Goal: Task Accomplishment & Management: Complete application form

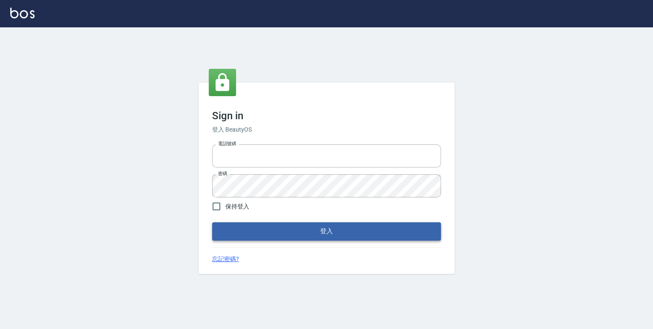
type input "0952331713"
click at [317, 233] on button "登入" at bounding box center [326, 231] width 229 height 18
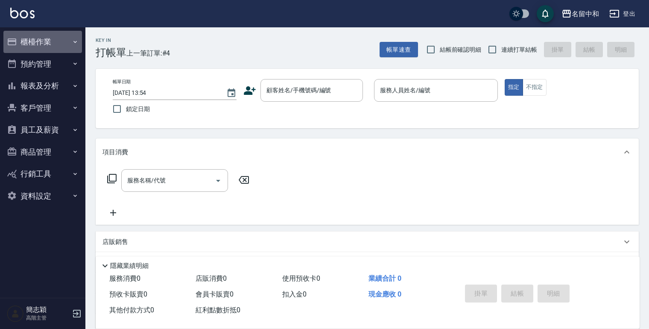
click at [76, 40] on icon "button" at bounding box center [75, 41] width 7 height 7
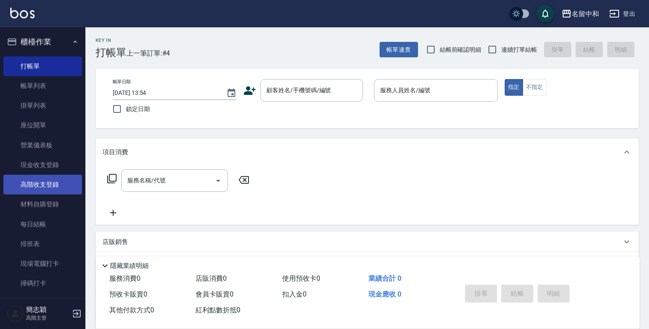
click at [48, 182] on link "高階收支登錄" at bounding box center [42, 185] width 79 height 20
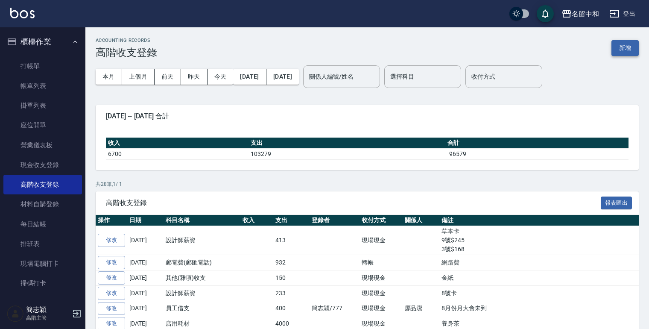
click at [630, 50] on button "新增" at bounding box center [624, 48] width 27 height 16
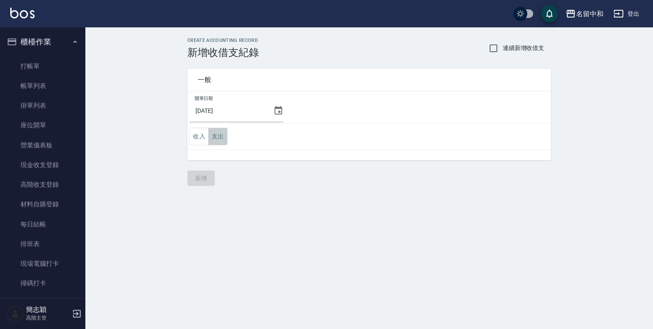
click at [222, 135] on button "支出" at bounding box center [217, 136] width 19 height 17
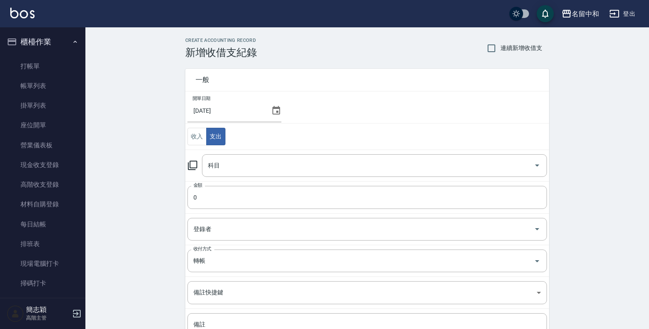
click at [195, 161] on icon at bounding box center [192, 165] width 10 height 10
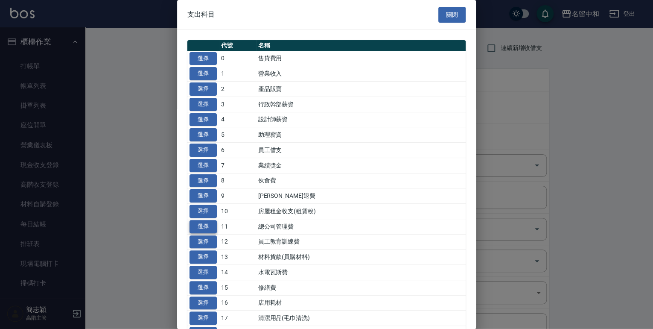
click at [203, 227] on button "選擇" at bounding box center [202, 226] width 27 height 13
type input "11 總公司管理費"
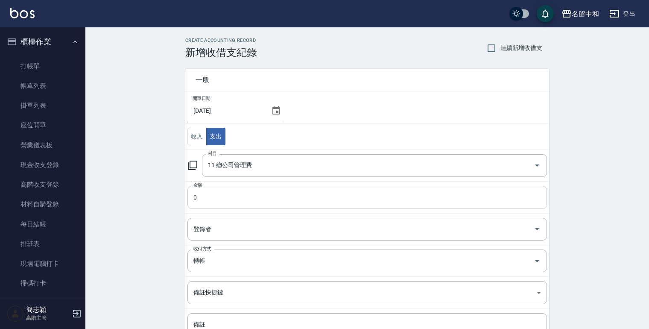
click at [193, 195] on input "0" at bounding box center [366, 197] width 359 height 23
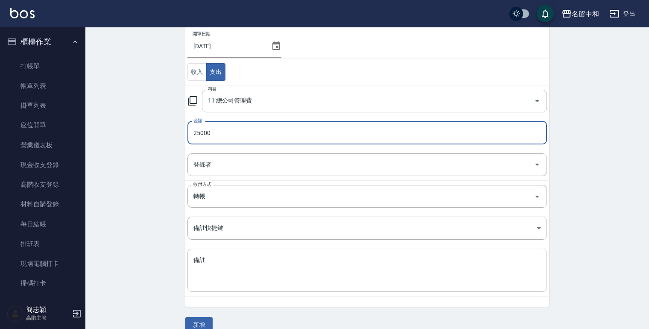
scroll to position [77, 0]
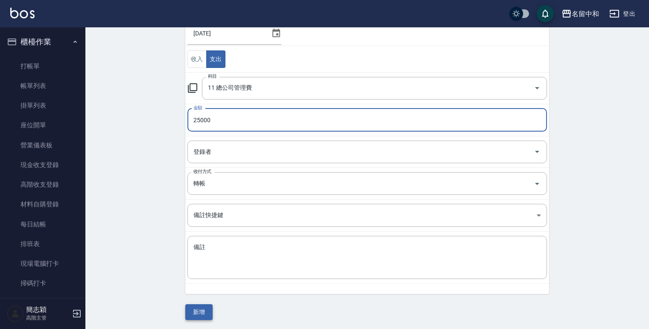
type input "25000"
click at [198, 312] on button "新增" at bounding box center [198, 312] width 27 height 16
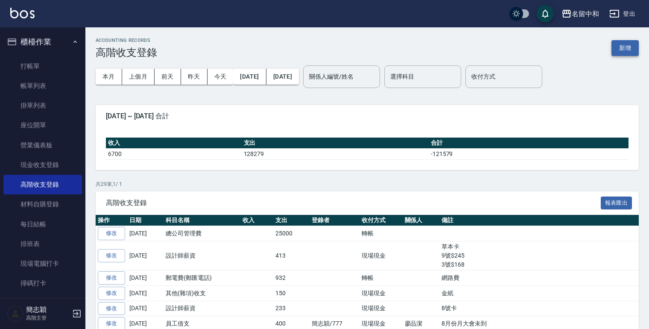
click at [628, 47] on button "新增" at bounding box center [624, 48] width 27 height 16
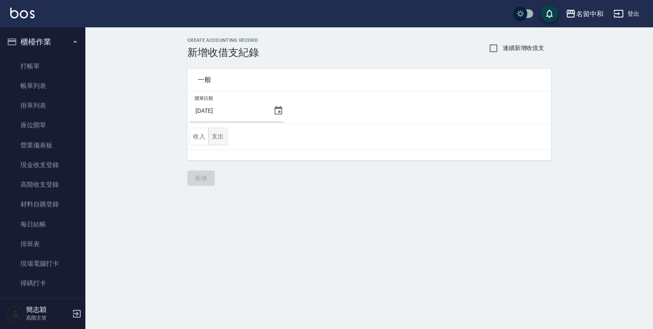
click at [213, 134] on button "支出" at bounding box center [217, 136] width 19 height 17
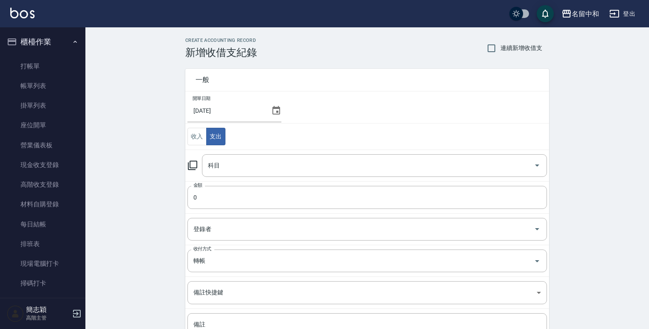
click at [191, 160] on icon at bounding box center [192, 164] width 9 height 9
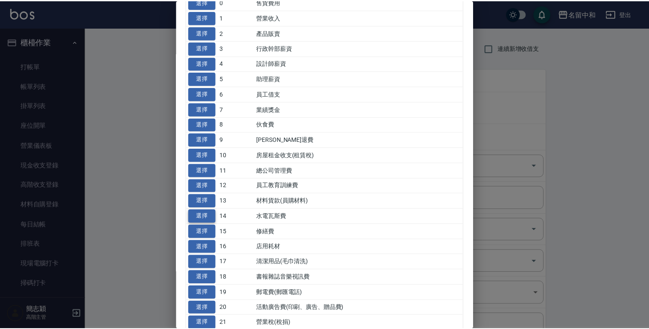
scroll to position [68, 0]
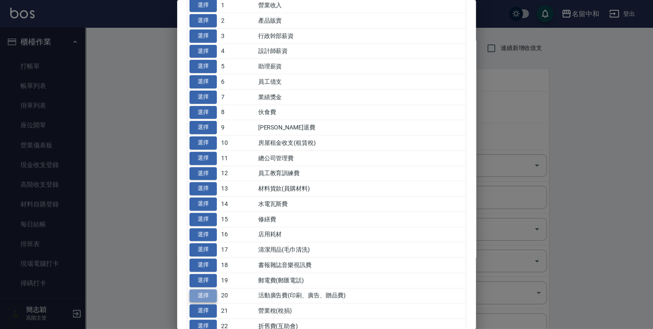
click at [206, 292] on button "選擇" at bounding box center [202, 295] width 27 height 13
type input "20 活動廣告費(印刷、廣告、贈品費)"
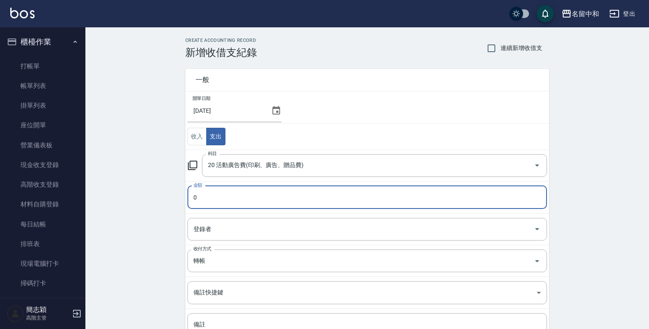
click at [192, 198] on input "0" at bounding box center [366, 197] width 359 height 23
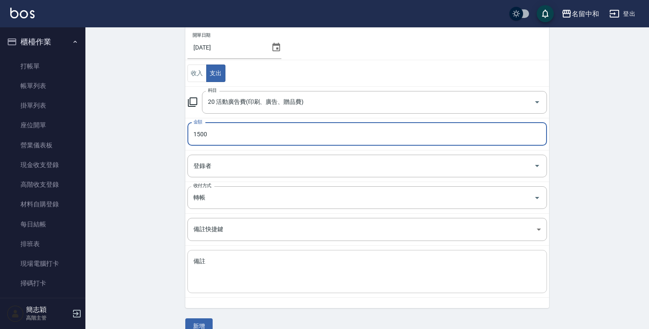
scroll to position [77, 0]
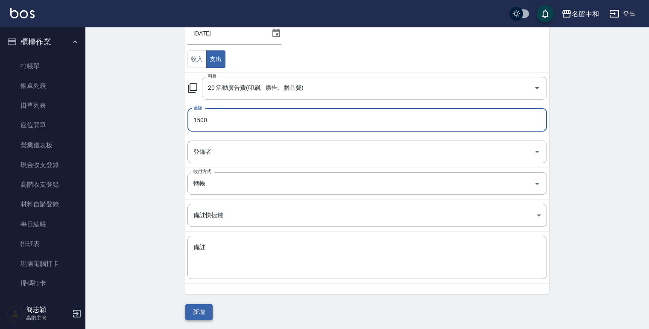
type input "1500"
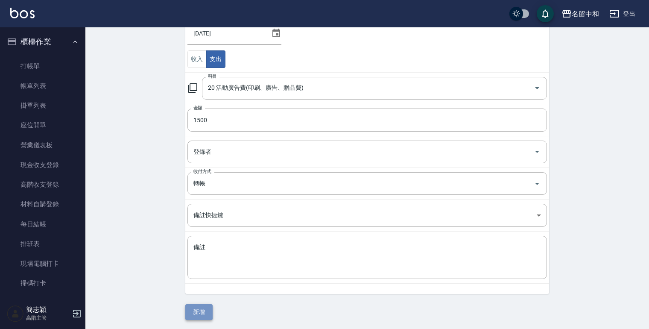
click at [198, 313] on button "新增" at bounding box center [198, 312] width 27 height 16
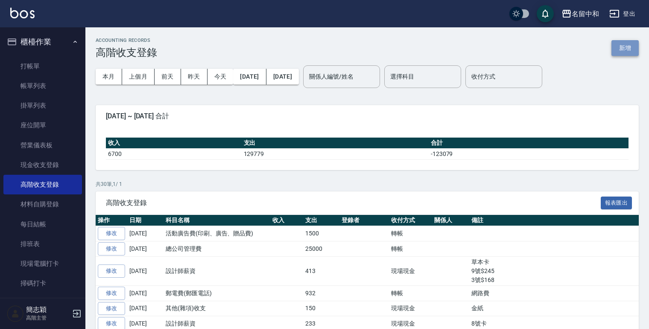
click at [615, 44] on button "新增" at bounding box center [624, 48] width 27 height 16
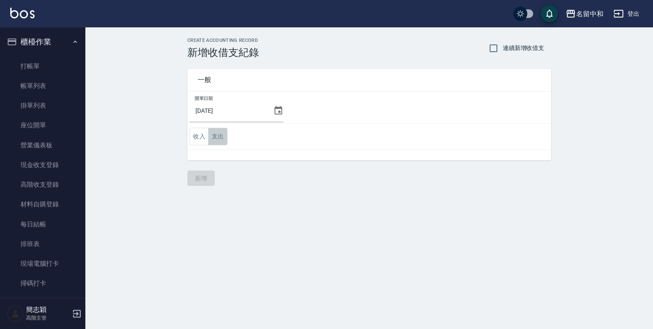
click at [213, 136] on button "支出" at bounding box center [217, 136] width 19 height 17
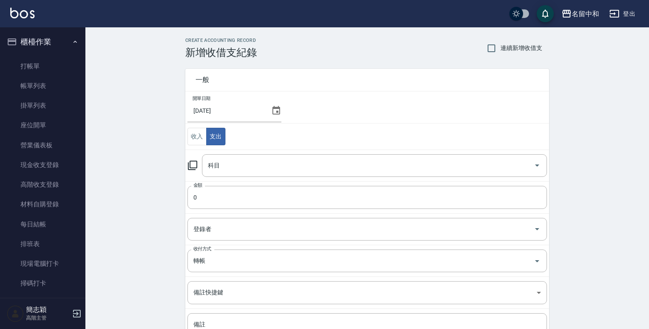
click at [195, 165] on icon at bounding box center [192, 165] width 10 height 10
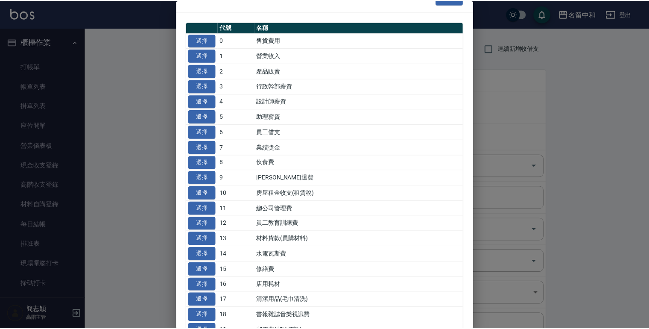
scroll to position [34, 0]
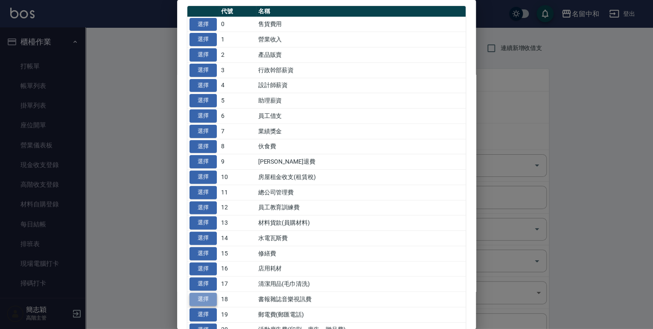
click at [200, 297] on button "選擇" at bounding box center [202, 298] width 27 height 13
type input "18 書報雜誌音樂視訊費"
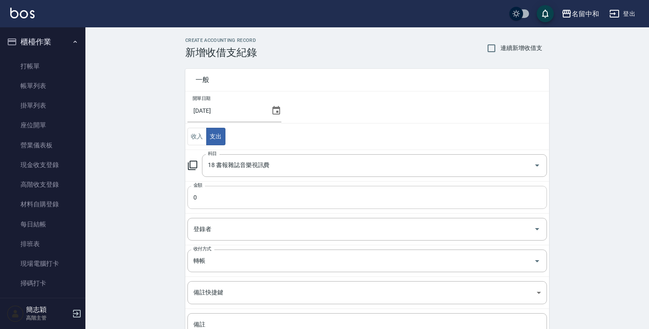
click at [192, 196] on input "0" at bounding box center [366, 197] width 359 height 23
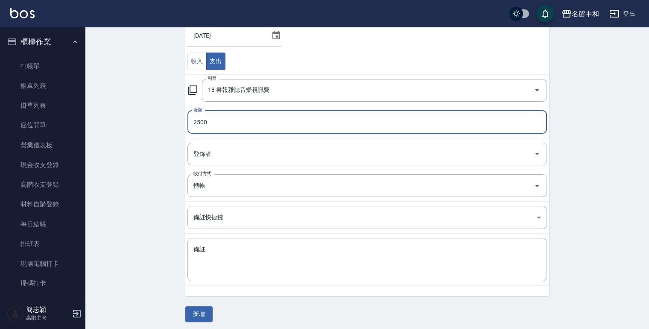
scroll to position [77, 0]
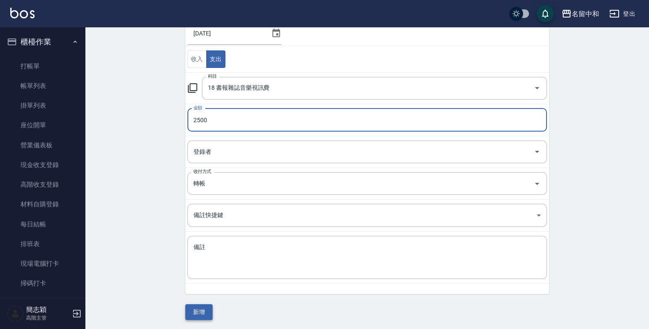
type input "2500"
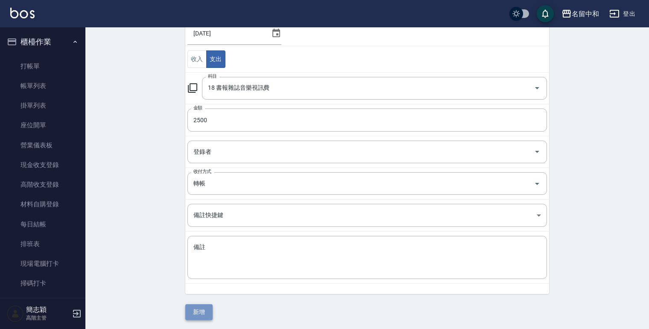
click at [198, 307] on button "新增" at bounding box center [198, 312] width 27 height 16
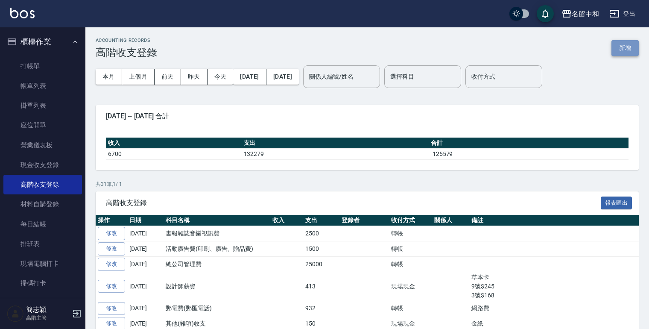
click at [620, 41] on button "新增" at bounding box center [624, 48] width 27 height 16
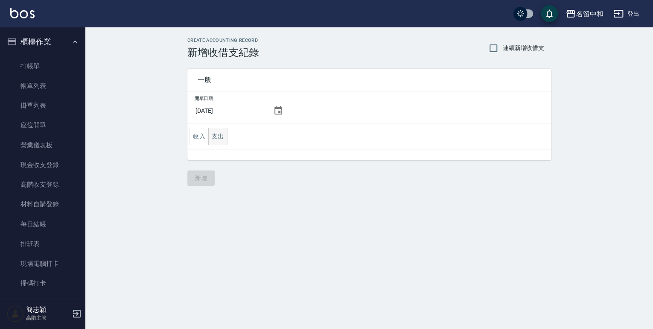
click at [213, 135] on button "支出" at bounding box center [217, 136] width 19 height 17
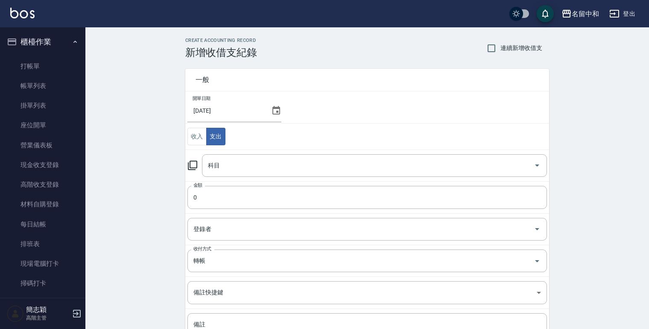
click at [191, 163] on icon at bounding box center [192, 165] width 10 height 10
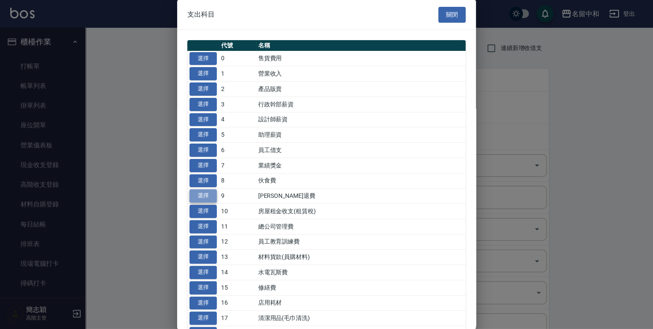
click at [200, 193] on button "選擇" at bounding box center [202, 195] width 27 height 13
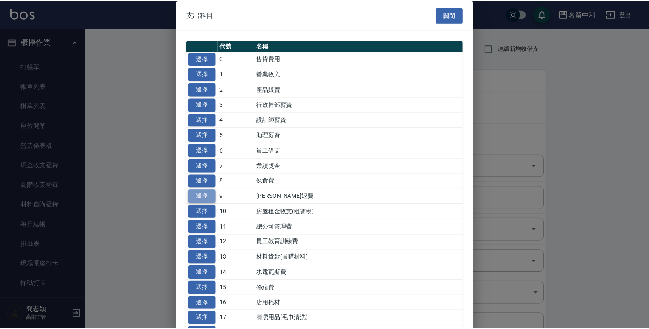
type input "9 勞健保勞退費"
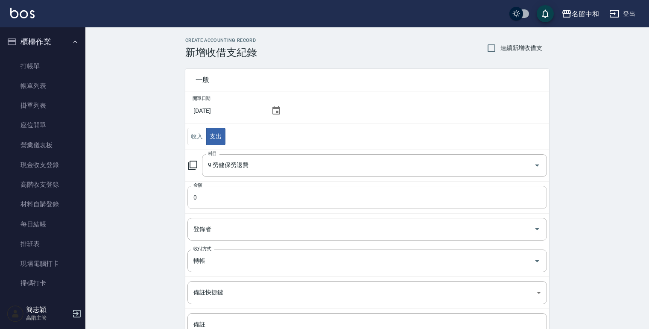
click at [195, 198] on input "0" at bounding box center [366, 197] width 359 height 23
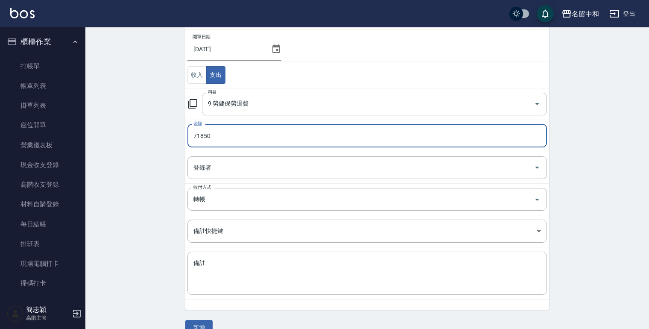
scroll to position [77, 0]
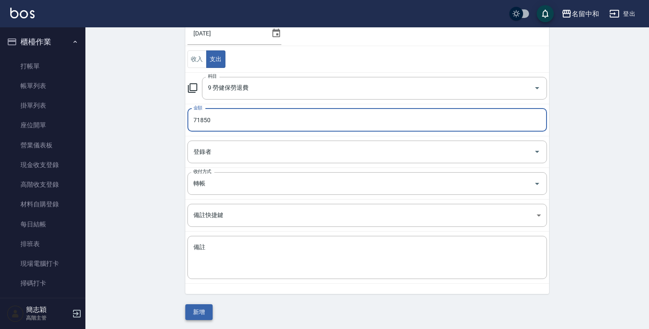
type input "71850"
click at [193, 306] on button "新增" at bounding box center [198, 312] width 27 height 16
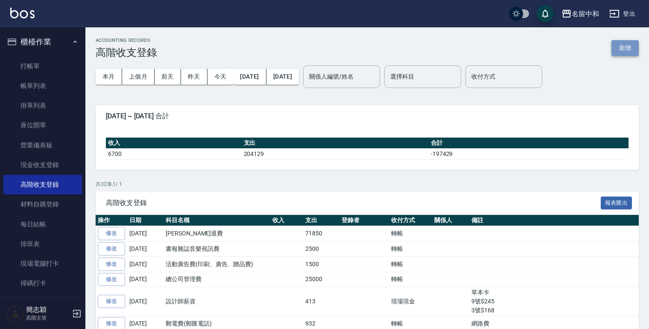
click at [624, 43] on button "新增" at bounding box center [624, 48] width 27 height 16
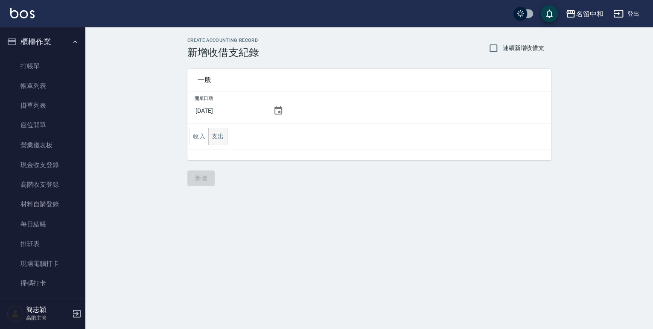
click at [213, 136] on button "支出" at bounding box center [217, 136] width 19 height 17
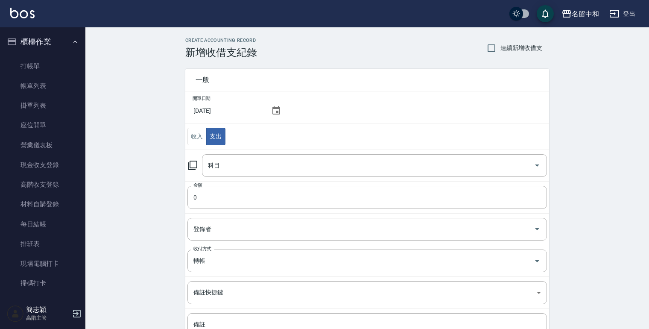
click at [195, 160] on icon at bounding box center [192, 164] width 9 height 9
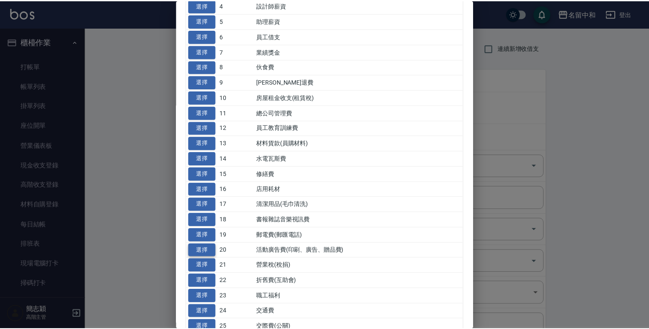
scroll to position [137, 0]
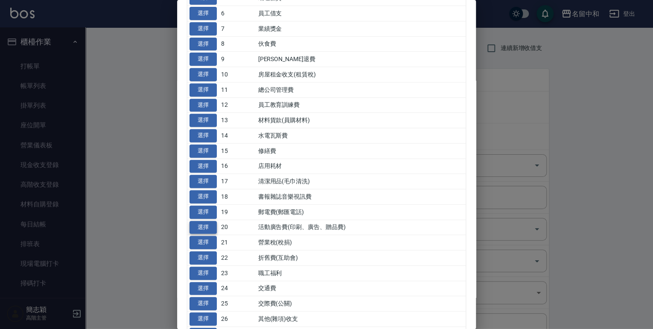
click at [200, 226] on button "選擇" at bounding box center [202, 227] width 27 height 13
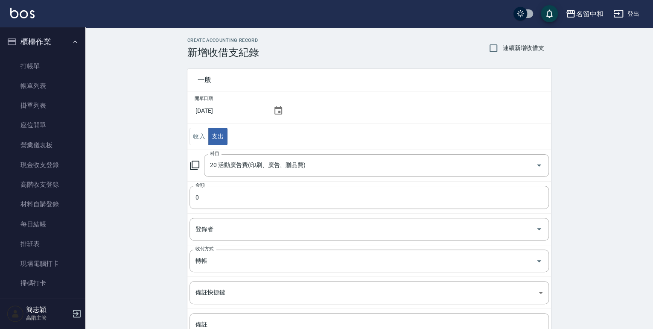
type input "20 活動廣告費(印刷、廣告、贈品費)"
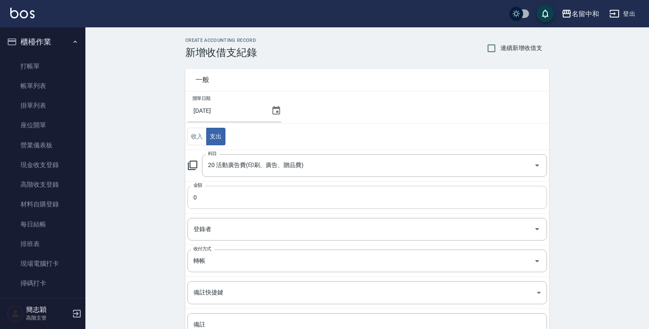
click at [194, 200] on input "0" at bounding box center [366, 197] width 359 height 23
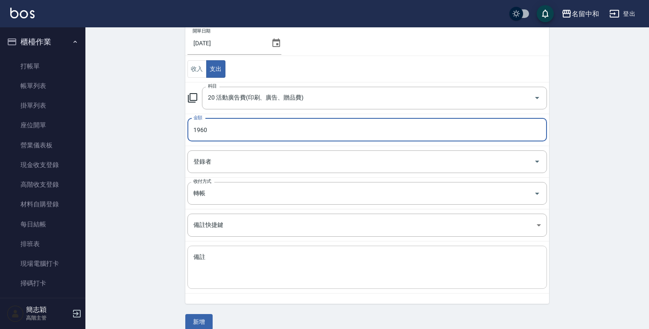
scroll to position [77, 0]
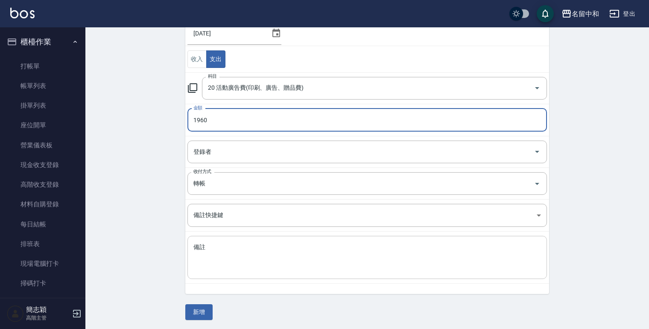
type input "1960"
click at [205, 260] on textarea "備註" at bounding box center [366, 257] width 347 height 29
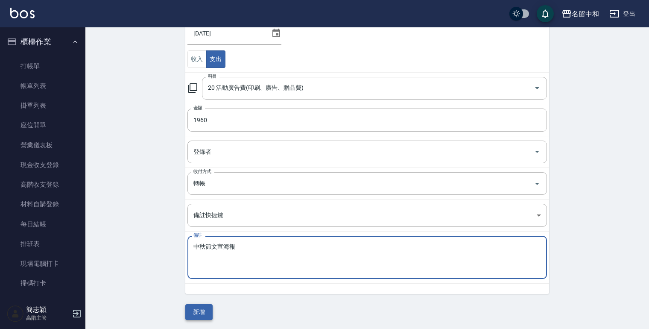
type textarea "中秋節文宣海報"
click at [205, 307] on button "新增" at bounding box center [198, 312] width 27 height 16
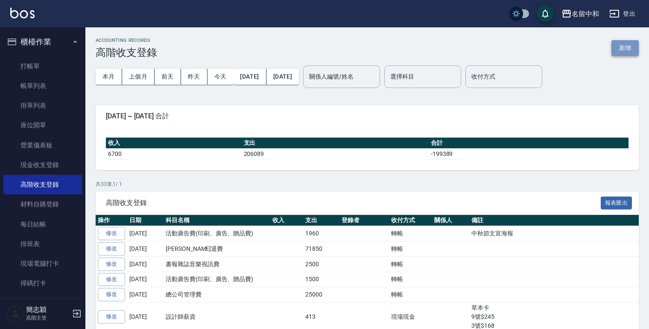
click at [615, 45] on button "新增" at bounding box center [624, 48] width 27 height 16
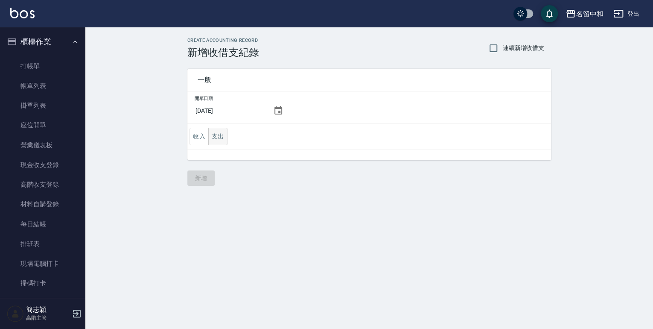
click at [216, 134] on button "支出" at bounding box center [217, 136] width 19 height 17
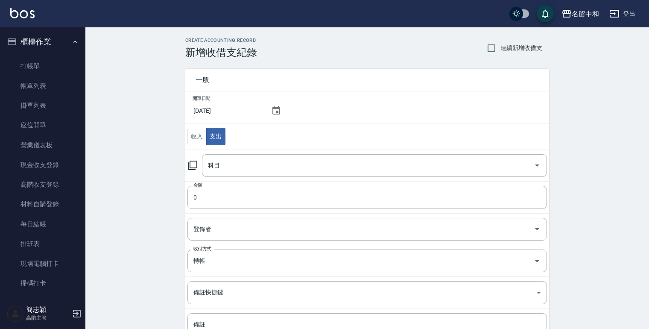
click at [195, 165] on icon at bounding box center [192, 165] width 10 height 10
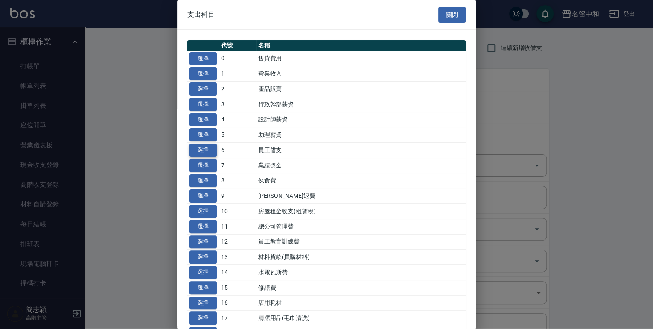
click at [207, 149] on button "選擇" at bounding box center [202, 149] width 27 height 13
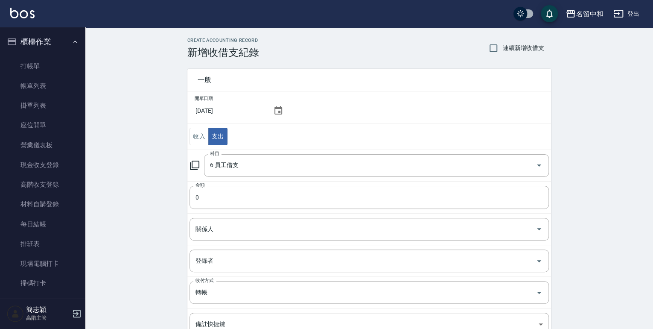
type input "6 員工借支"
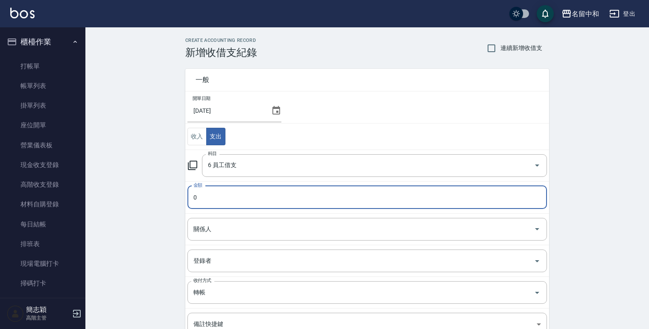
click at [188, 196] on input "0" at bounding box center [366, 197] width 359 height 23
click at [217, 236] on div "關係人" at bounding box center [366, 229] width 359 height 23
type input "2000"
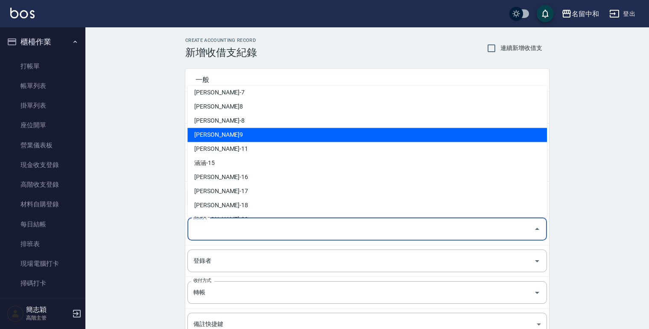
scroll to position [68, 0]
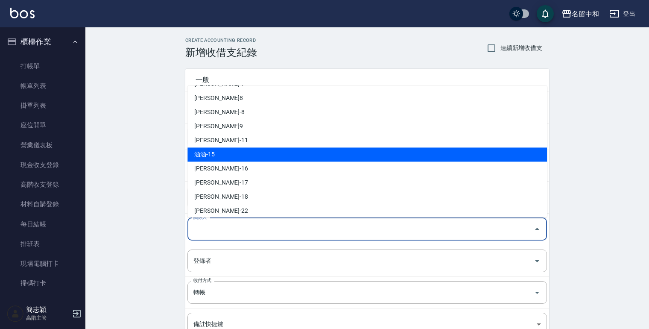
click at [214, 154] on li "涵涵-15" at bounding box center [366, 154] width 359 height 14
type input "涵涵-15"
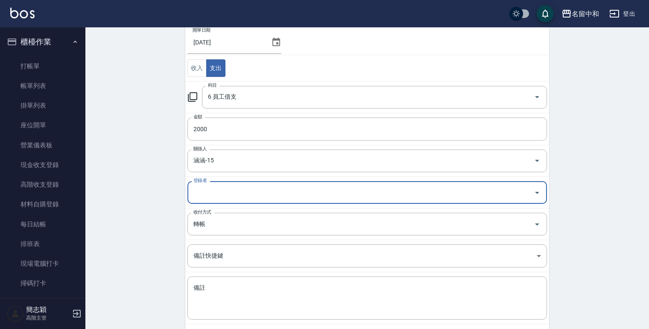
click at [211, 190] on input "登錄者" at bounding box center [360, 192] width 339 height 15
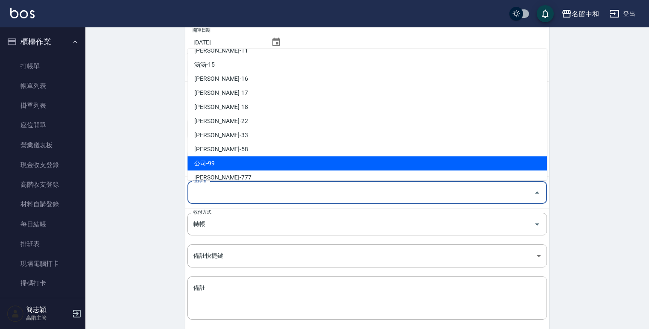
scroll to position [157, 0]
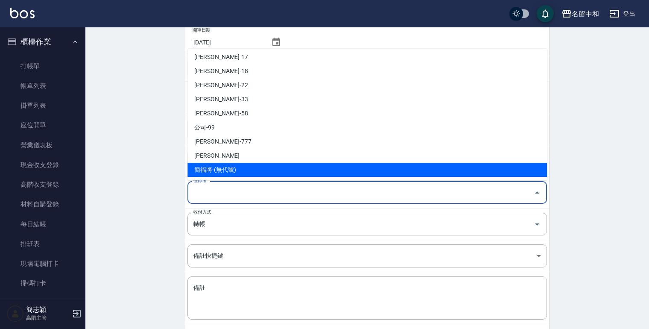
click at [219, 172] on li "簡福將-(無代號)" at bounding box center [366, 170] width 359 height 14
type input "簡福將-(無代號)"
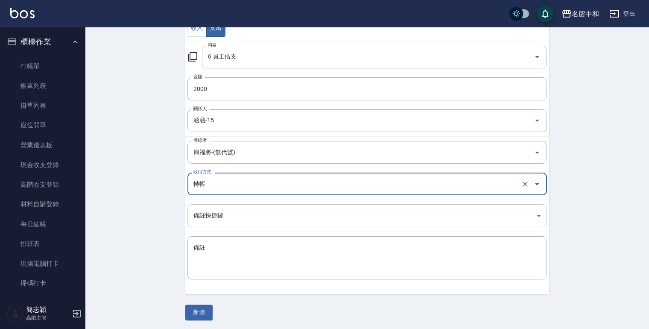
scroll to position [109, 0]
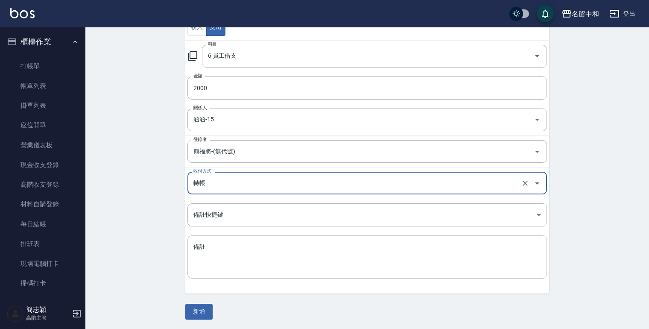
click at [198, 261] on textarea "備註" at bounding box center [366, 256] width 347 height 29
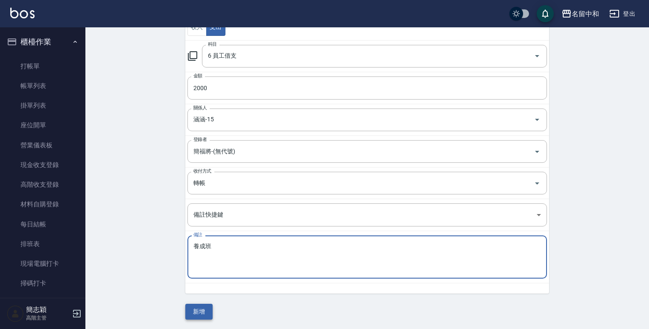
type textarea "養成班"
click at [196, 313] on button "新增" at bounding box center [198, 311] width 27 height 16
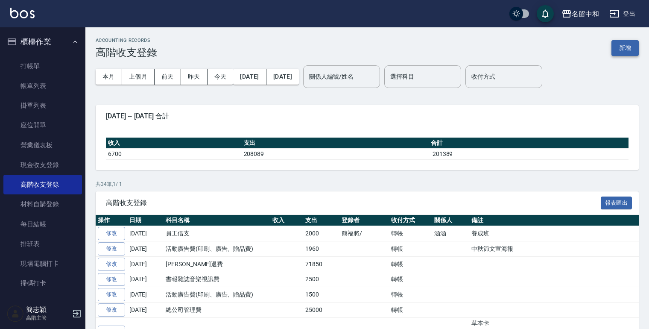
click at [625, 50] on button "新增" at bounding box center [624, 48] width 27 height 16
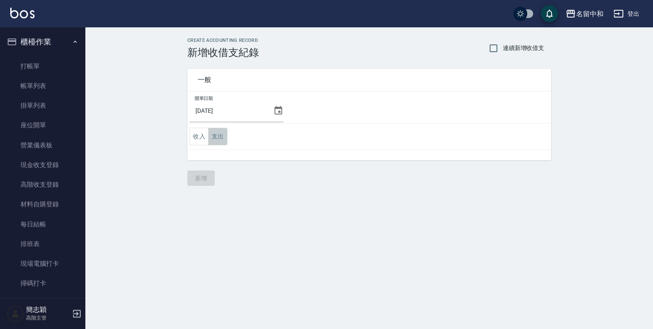
click at [219, 136] on button "支出" at bounding box center [217, 136] width 19 height 17
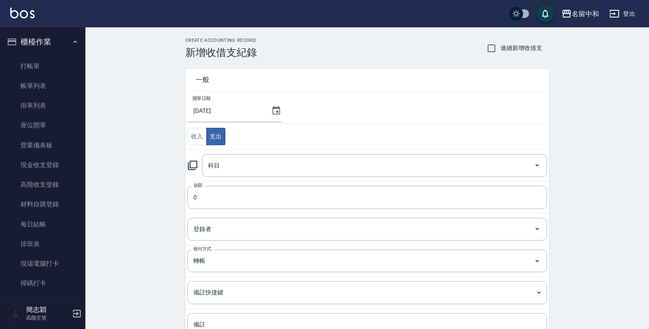
click at [189, 163] on icon at bounding box center [192, 164] width 9 height 9
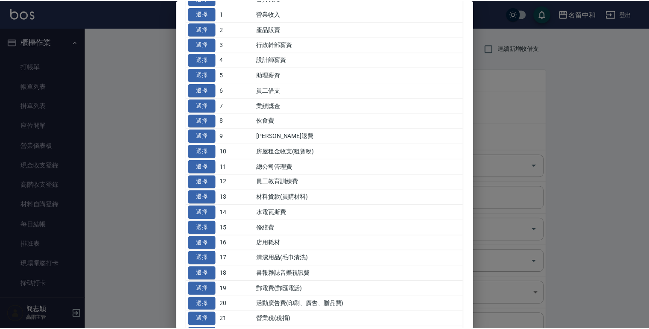
scroll to position [68, 0]
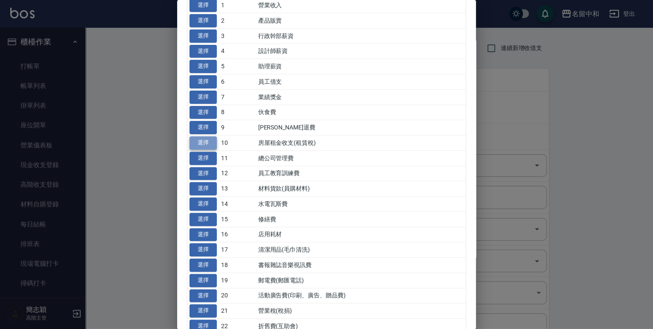
click at [201, 141] on button "選擇" at bounding box center [202, 142] width 27 height 13
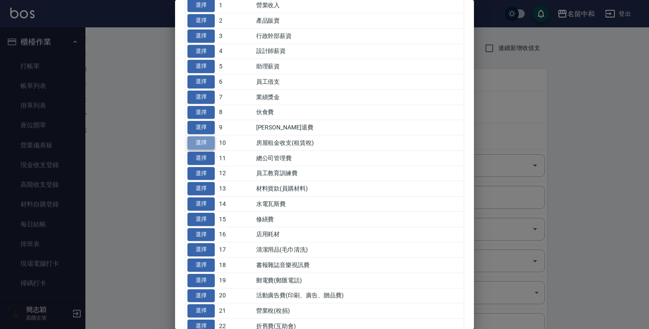
type input "10 房屋租金收支(租賃稅)"
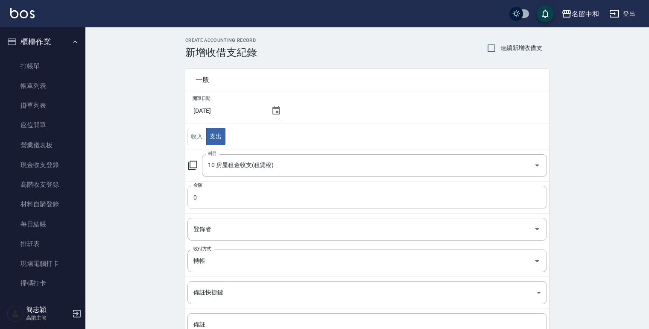
drag, startPoint x: 191, startPoint y: 199, endPoint x: 198, endPoint y: 196, distance: 7.8
click at [191, 198] on input "0" at bounding box center [366, 197] width 359 height 23
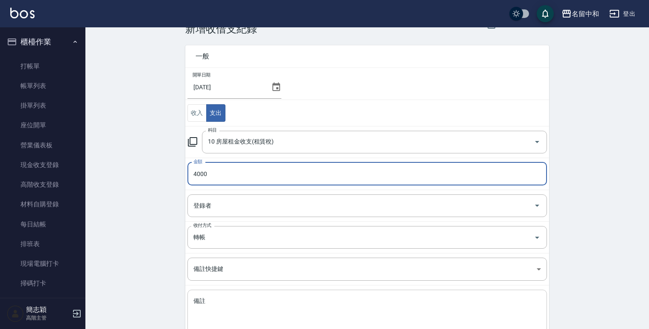
scroll to position [34, 0]
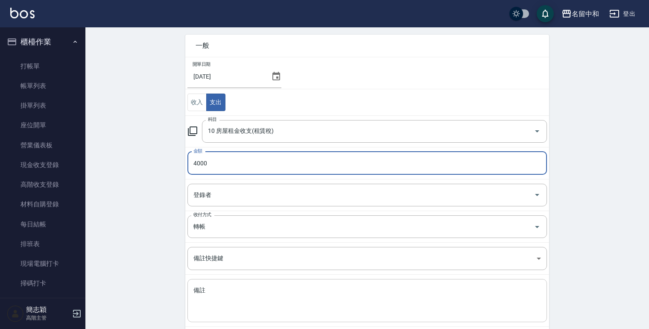
type input "4000"
click at [209, 306] on textarea "備註" at bounding box center [366, 300] width 347 height 29
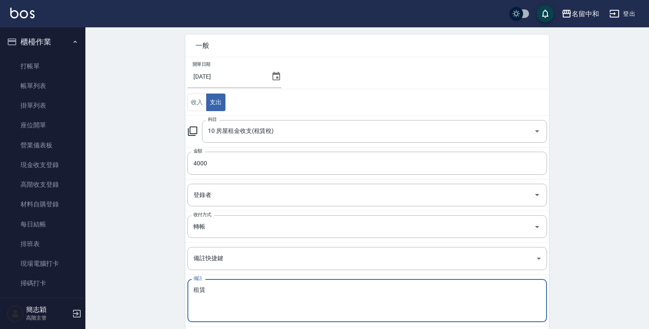
click at [210, 289] on textarea "租賃" at bounding box center [366, 300] width 347 height 29
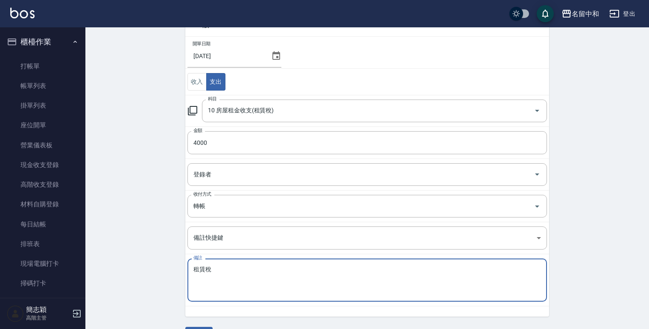
scroll to position [77, 0]
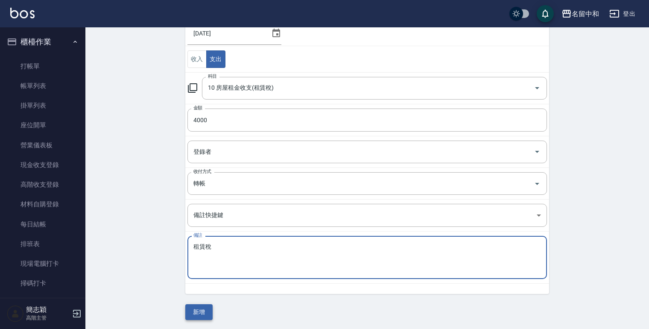
type textarea "租賃稅"
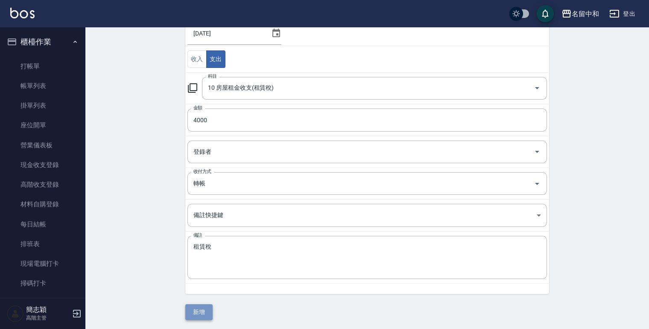
click at [206, 308] on button "新增" at bounding box center [198, 312] width 27 height 16
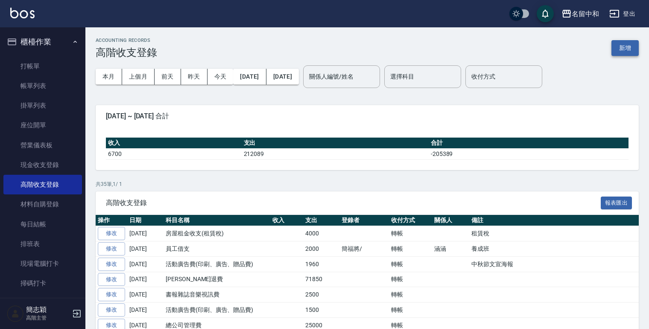
click at [618, 46] on button "新增" at bounding box center [624, 48] width 27 height 16
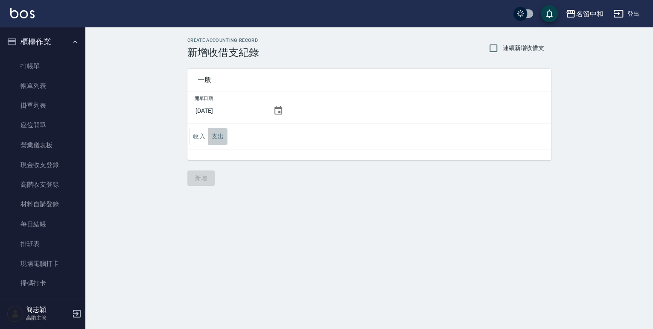
click at [215, 134] on button "支出" at bounding box center [217, 136] width 19 height 17
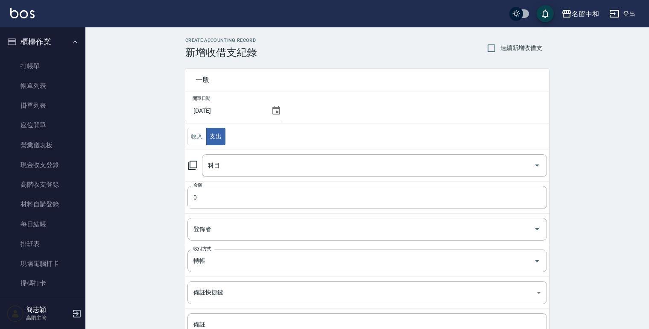
click at [193, 164] on icon at bounding box center [192, 165] width 10 height 10
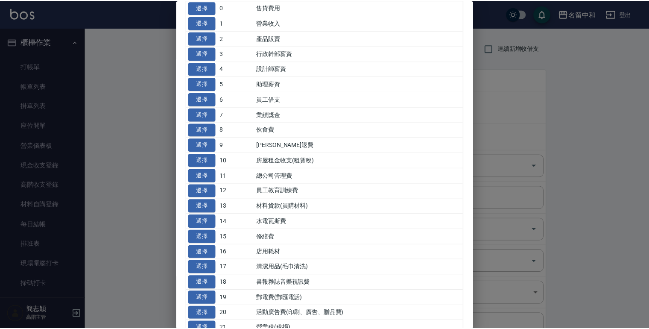
scroll to position [68, 0]
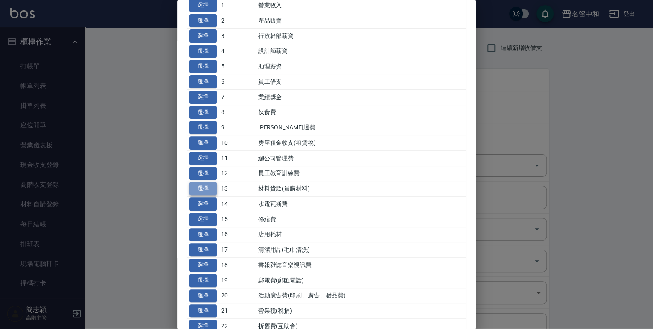
click at [205, 189] on button "選擇" at bounding box center [202, 188] width 27 height 13
type input "13 材料貨款(員購材料)"
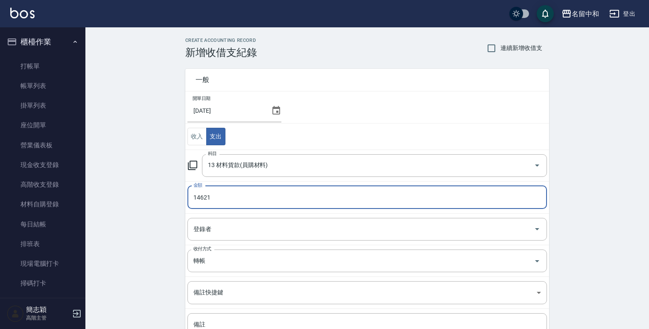
type input "14621"
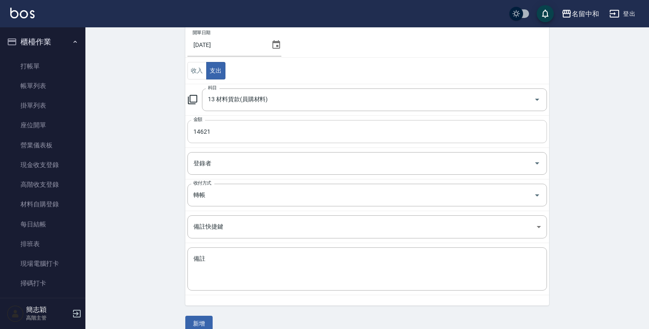
scroll to position [77, 0]
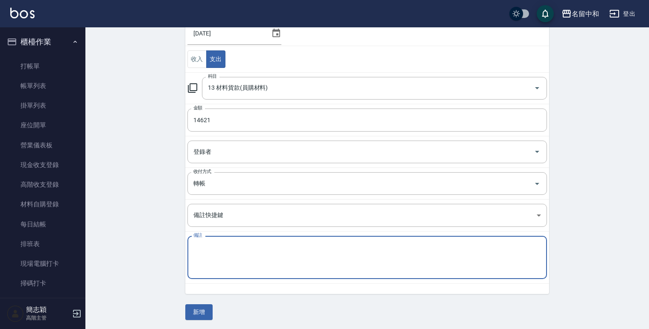
click at [212, 258] on textarea "備註" at bounding box center [366, 257] width 347 height 29
type textarea "管理處8月份貨款"
click at [196, 304] on button "新增" at bounding box center [198, 312] width 27 height 16
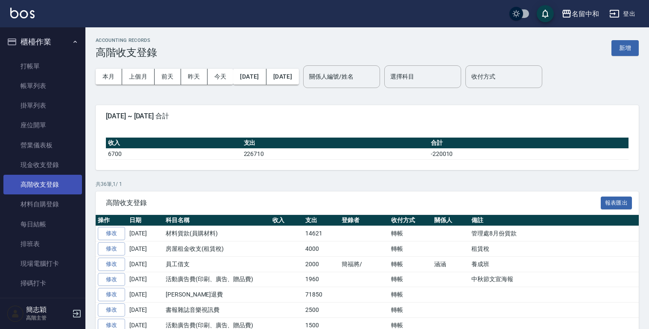
click at [51, 181] on link "高階收支登錄" at bounding box center [42, 185] width 79 height 20
click at [626, 52] on button "新增" at bounding box center [624, 48] width 27 height 16
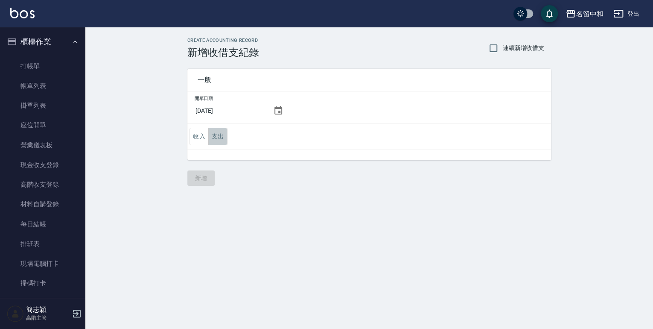
click at [217, 135] on button "支出" at bounding box center [217, 136] width 19 height 17
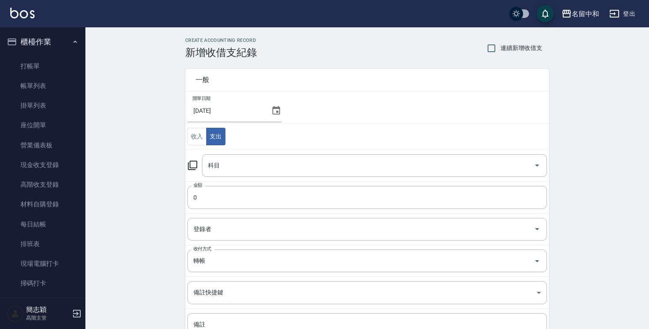
click at [192, 163] on icon at bounding box center [192, 165] width 10 height 10
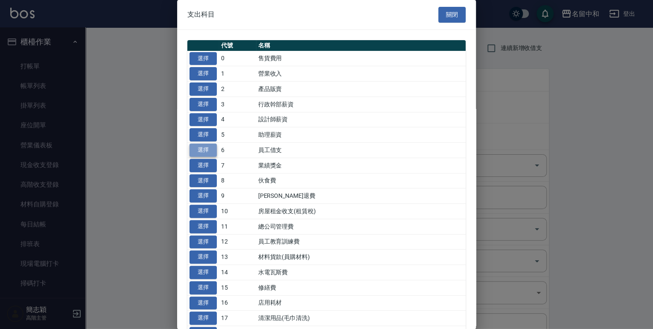
click at [201, 150] on button "選擇" at bounding box center [202, 149] width 27 height 13
type input "6 員工借支"
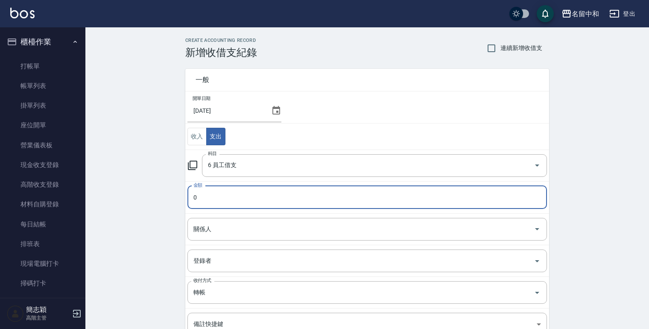
click at [193, 196] on input "0" at bounding box center [366, 197] width 359 height 23
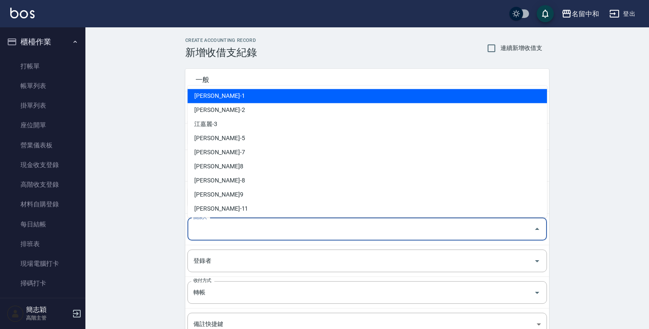
click at [206, 231] on input "關係人" at bounding box center [360, 229] width 339 height 15
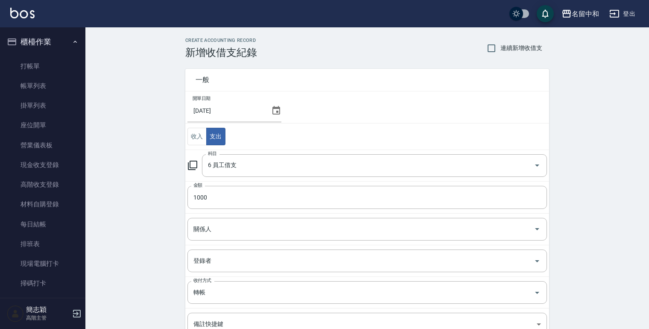
click at [146, 189] on div "CREATE ACCOUNTING RECORD 新增收借支紀錄 連續新增收借支 一般 開單日期 2025/09/22 收入 支出 科目 6 員工借支 科目 …" at bounding box center [366, 232] width 563 height 411
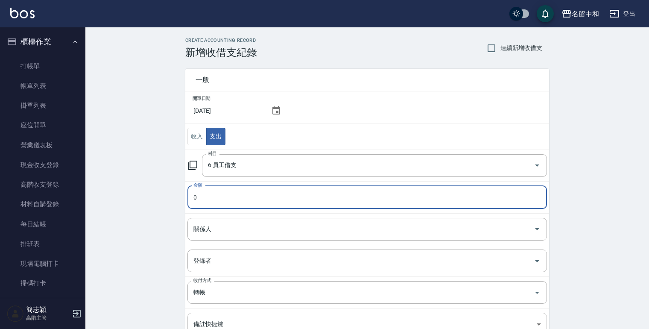
scroll to position [102, 0]
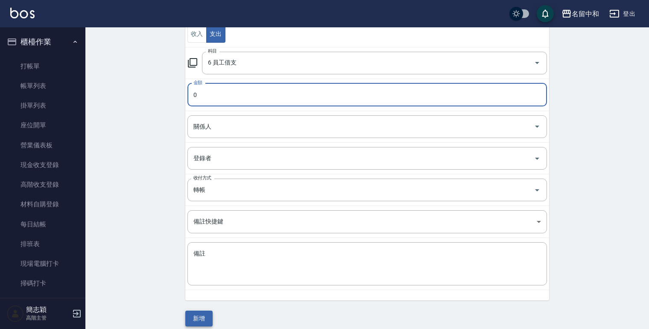
type input "0"
click at [196, 311] on button "新增" at bounding box center [198, 318] width 27 height 16
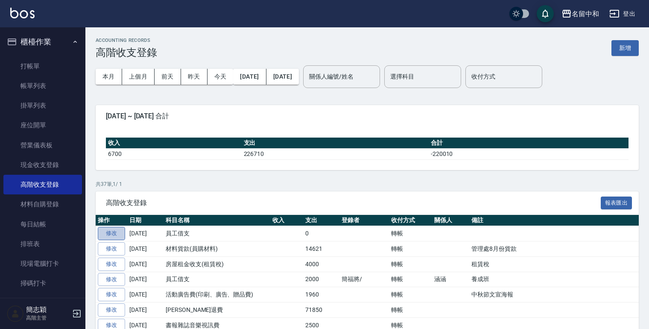
click at [109, 229] on link "修改" at bounding box center [111, 233] width 27 height 13
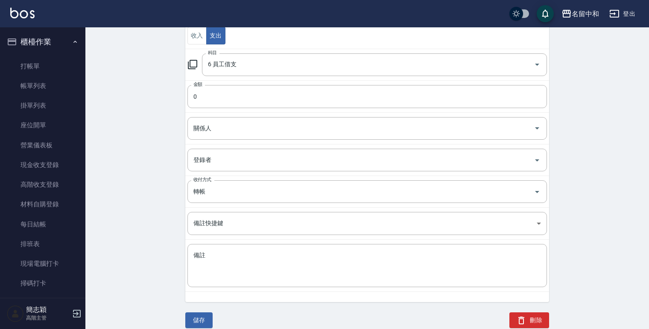
scroll to position [120, 0]
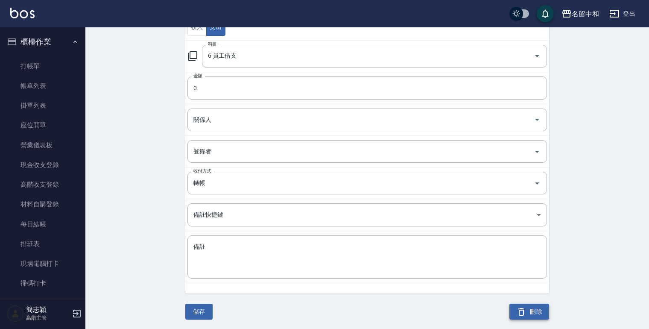
click at [536, 308] on button "刪除" at bounding box center [529, 311] width 40 height 16
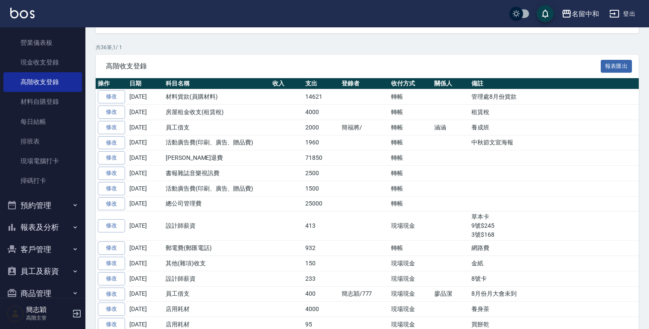
scroll to position [163, 0]
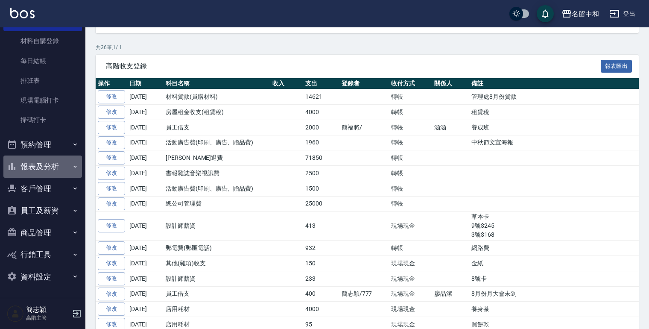
click at [72, 166] on icon "button" at bounding box center [75, 166] width 7 height 7
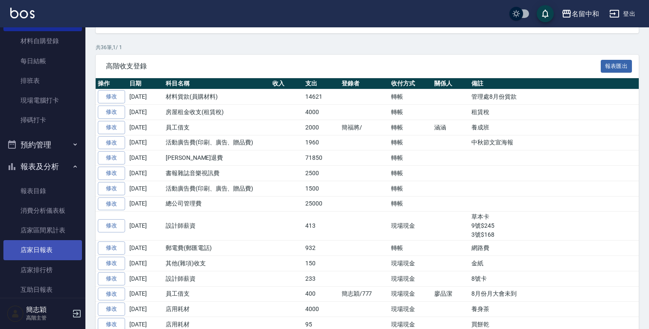
click at [32, 249] on link "店家日報表" at bounding box center [42, 250] width 79 height 20
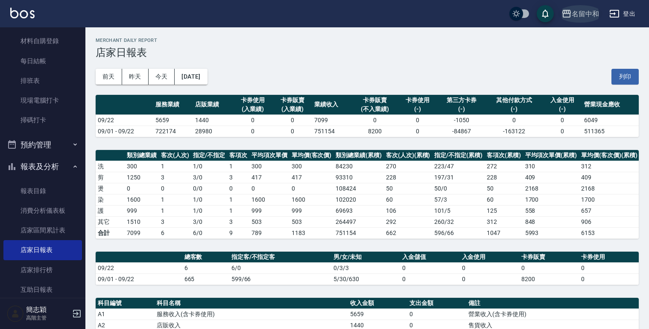
click at [563, 14] on icon "button" at bounding box center [566, 14] width 9 height 8
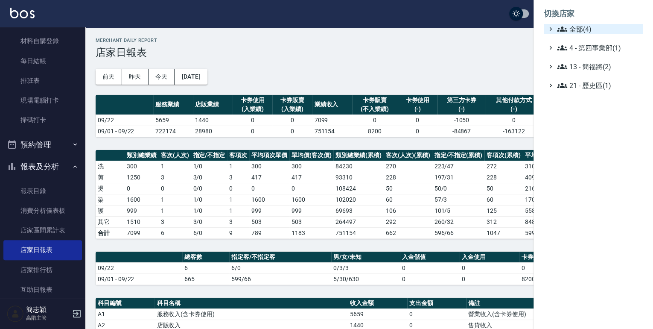
click at [562, 27] on icon at bounding box center [562, 28] width 10 height 5
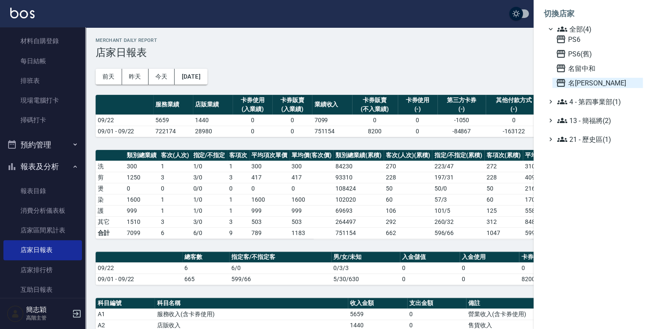
click at [560, 83] on icon at bounding box center [561, 83] width 10 height 10
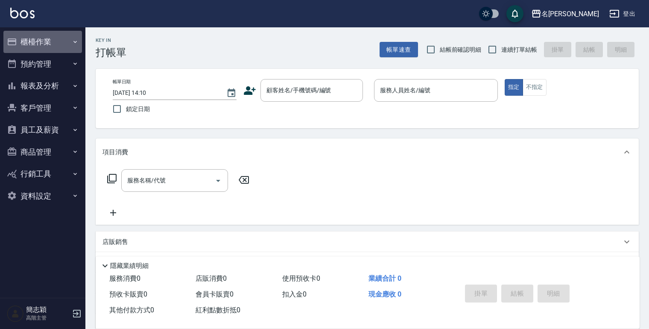
click at [76, 41] on icon "button" at bounding box center [74, 42] width 3 height 2
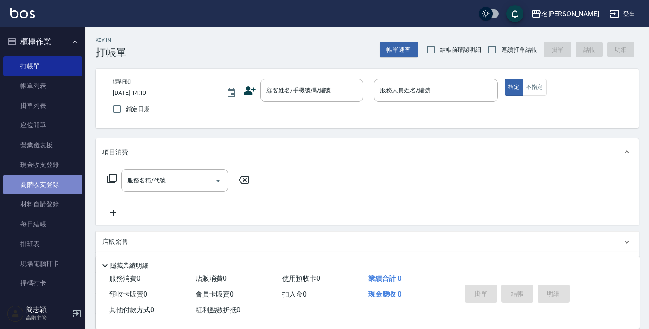
click at [49, 185] on link "高階收支登錄" at bounding box center [42, 185] width 79 height 20
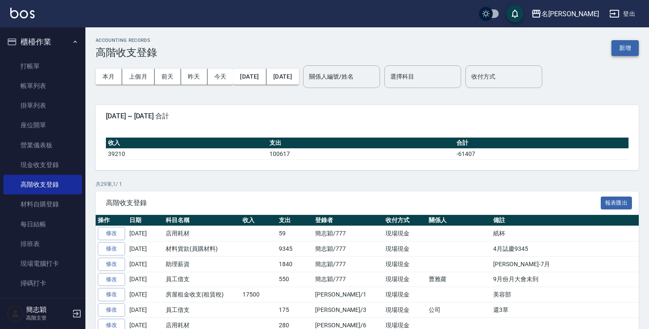
click at [621, 49] on button "新增" at bounding box center [624, 48] width 27 height 16
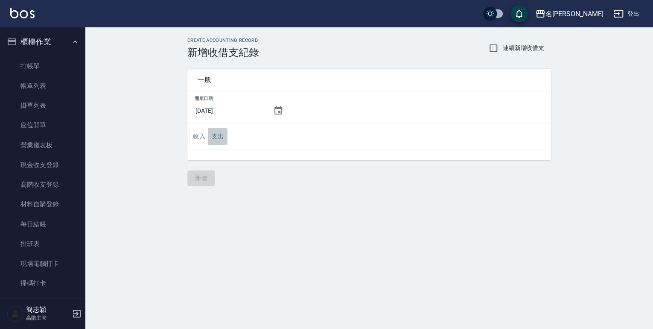
click at [213, 137] on button "支出" at bounding box center [217, 136] width 19 height 17
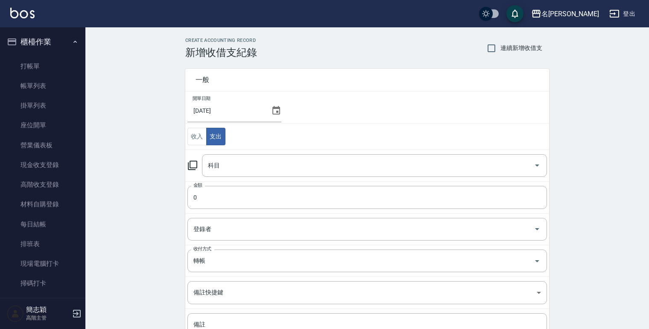
click at [195, 164] on icon at bounding box center [192, 165] width 10 height 10
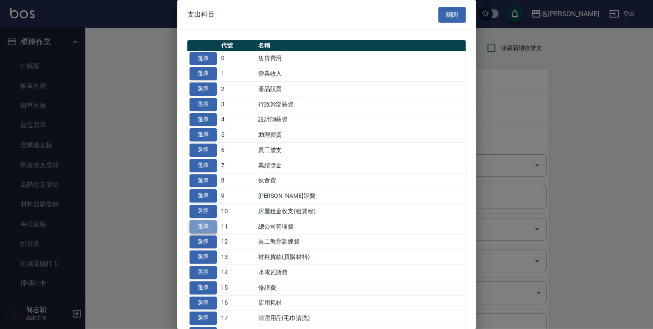
click at [210, 224] on button "選擇" at bounding box center [202, 226] width 27 height 13
type input "11 總公司管理費"
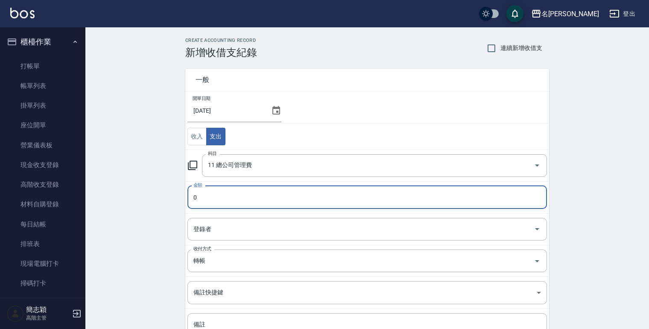
drag, startPoint x: 191, startPoint y: 198, endPoint x: 487, endPoint y: 283, distance: 308.0
click at [191, 198] on input "0" at bounding box center [366, 197] width 359 height 23
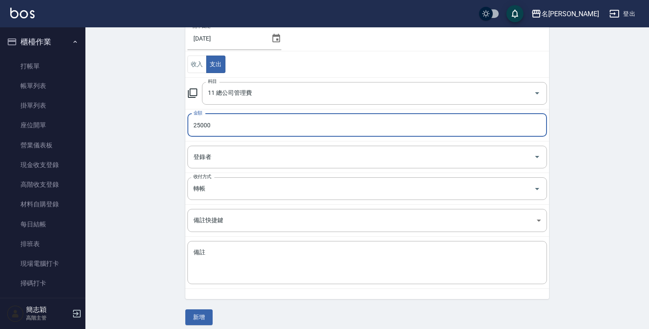
scroll to position [77, 0]
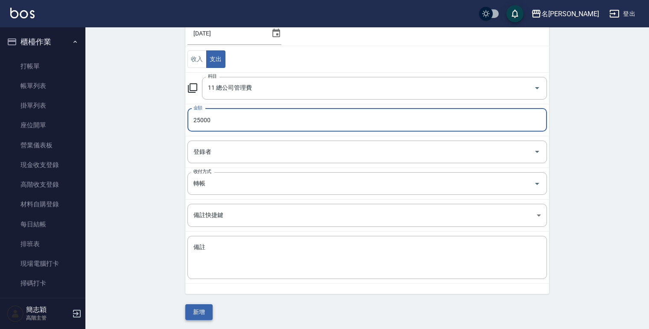
type input "25000"
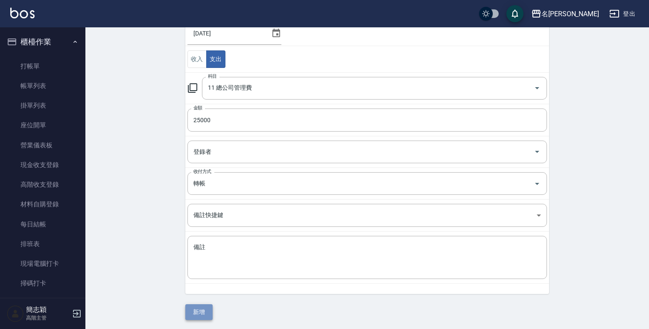
click at [204, 312] on button "新增" at bounding box center [198, 312] width 27 height 16
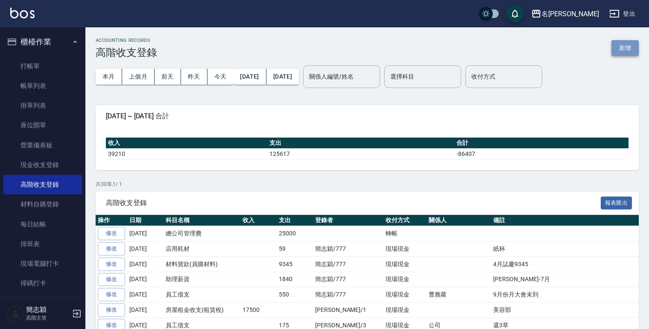
click at [628, 49] on button "新增" at bounding box center [624, 48] width 27 height 16
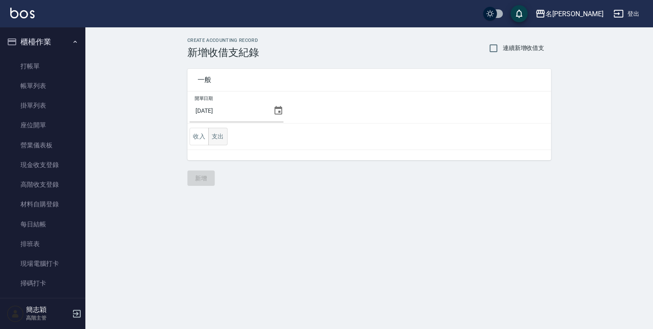
click at [218, 137] on button "支出" at bounding box center [217, 136] width 19 height 17
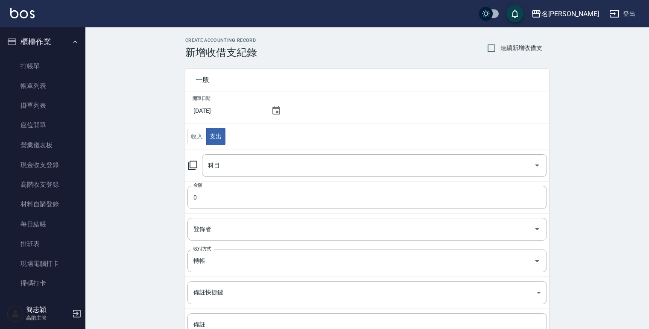
click at [191, 164] on icon at bounding box center [192, 165] width 10 height 10
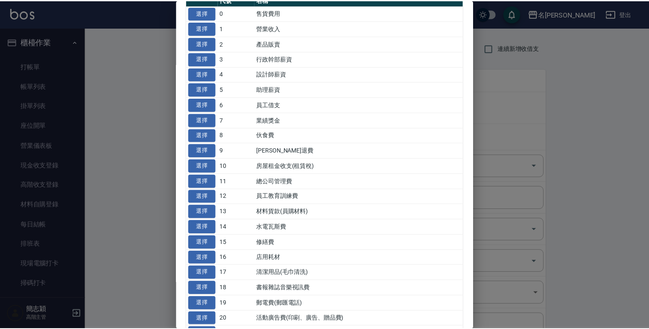
scroll to position [68, 0]
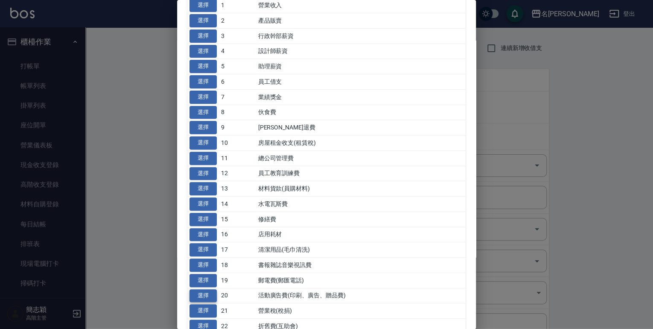
click at [201, 292] on button "選擇" at bounding box center [202, 295] width 27 height 13
type input "20 活動廣告費(印刷、廣告、贈品費)"
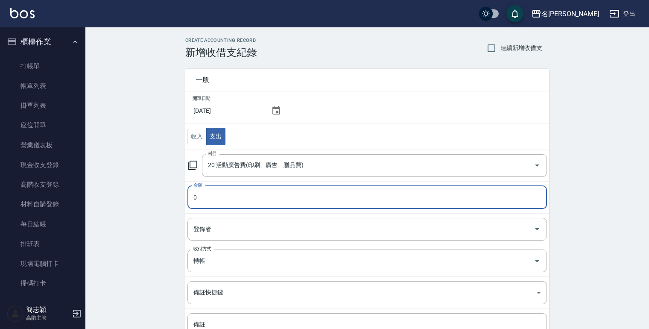
click at [192, 198] on input "0" at bounding box center [366, 197] width 359 height 23
type input "1500"
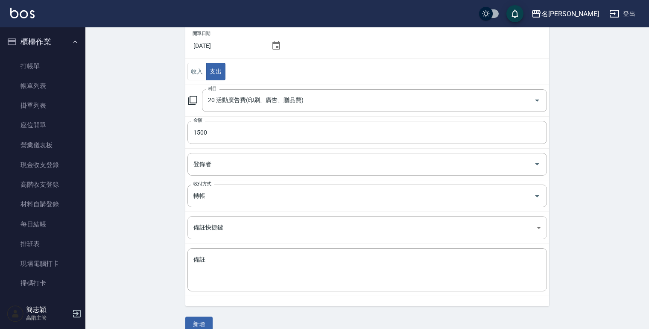
scroll to position [77, 0]
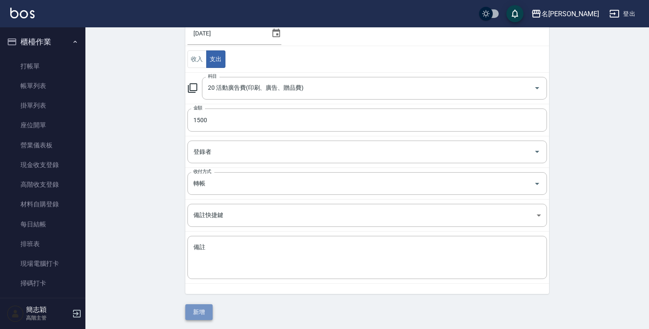
click at [205, 307] on button "新增" at bounding box center [198, 312] width 27 height 16
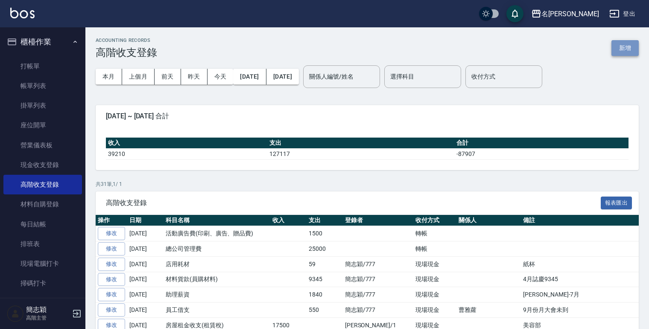
click at [615, 48] on button "新增" at bounding box center [624, 48] width 27 height 16
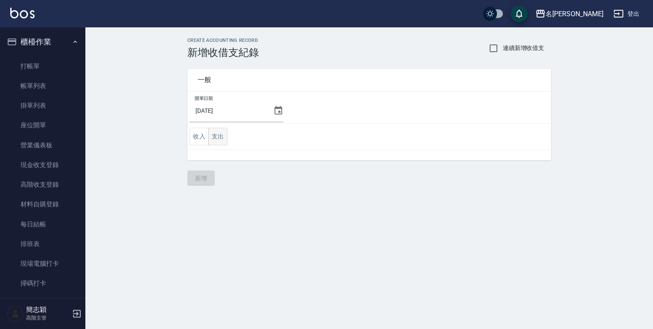
click at [220, 132] on button "支出" at bounding box center [217, 136] width 19 height 17
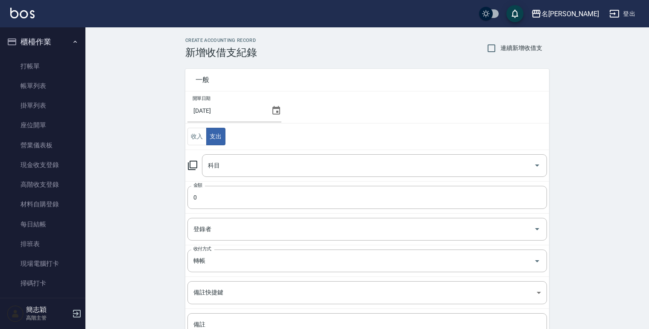
click at [190, 165] on icon at bounding box center [192, 165] width 10 height 10
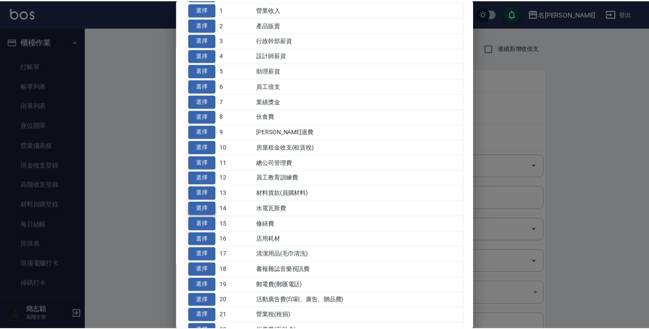
scroll to position [68, 0]
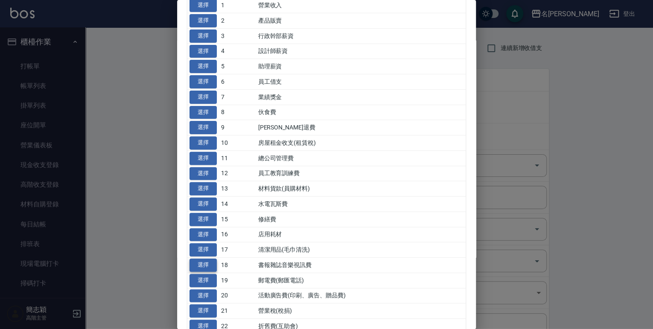
click at [202, 263] on button "選擇" at bounding box center [202, 264] width 27 height 13
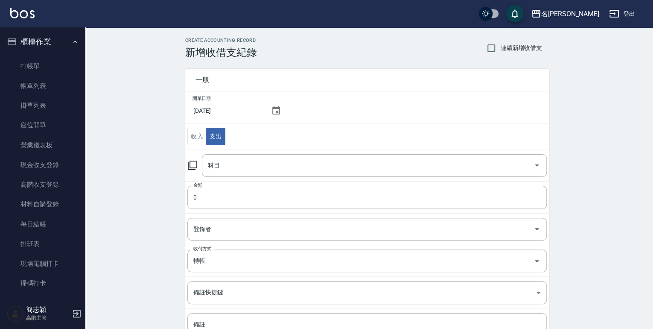
type input "18 書報雜誌音樂視訊費"
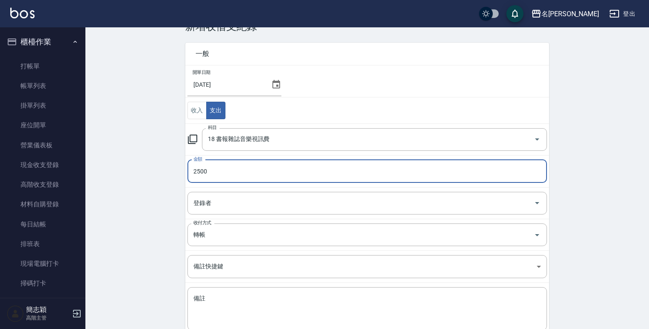
scroll to position [77, 0]
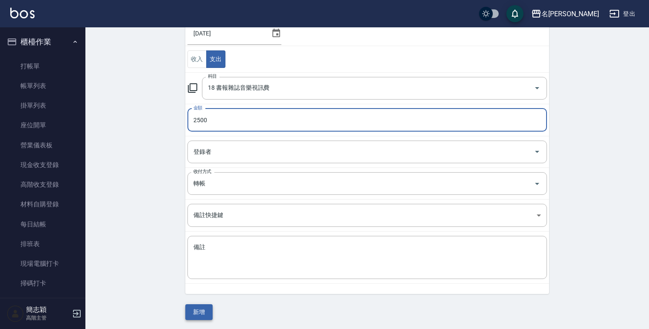
type input "2500"
click at [197, 306] on button "新增" at bounding box center [198, 312] width 27 height 16
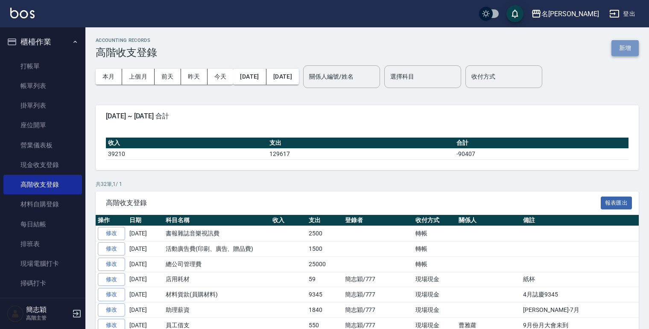
click at [622, 46] on button "新增" at bounding box center [624, 48] width 27 height 16
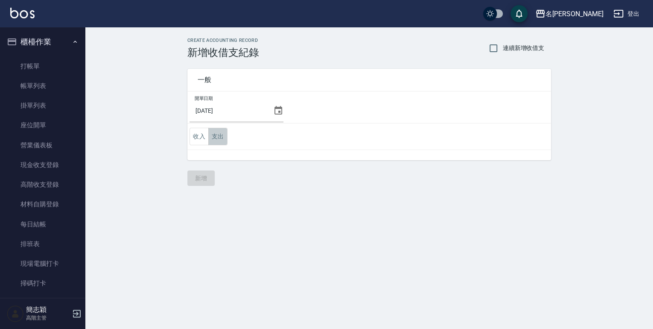
click at [219, 132] on button "支出" at bounding box center [217, 136] width 19 height 17
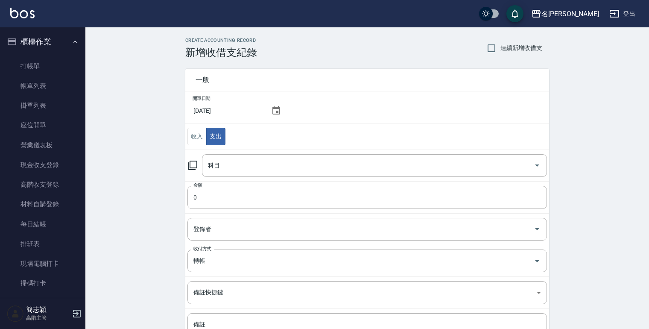
click at [193, 162] on icon at bounding box center [192, 165] width 10 height 10
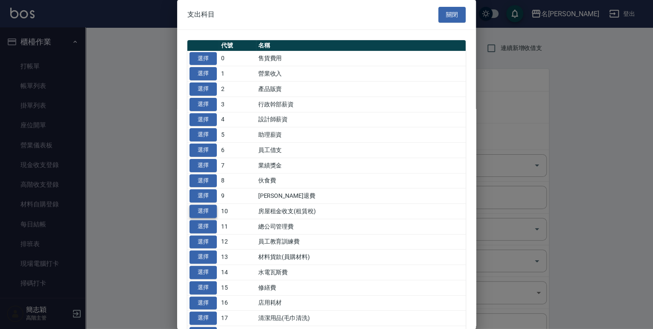
click at [209, 208] on button "選擇" at bounding box center [202, 210] width 27 height 13
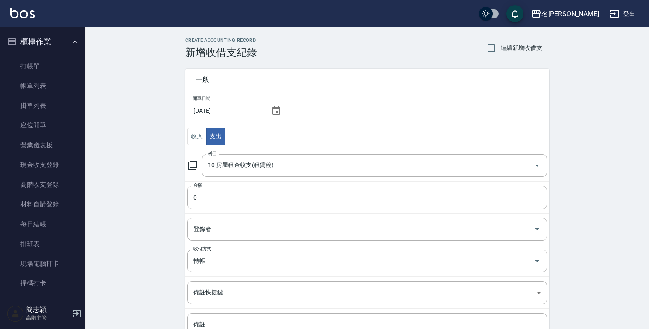
click at [191, 165] on icon at bounding box center [192, 165] width 10 height 10
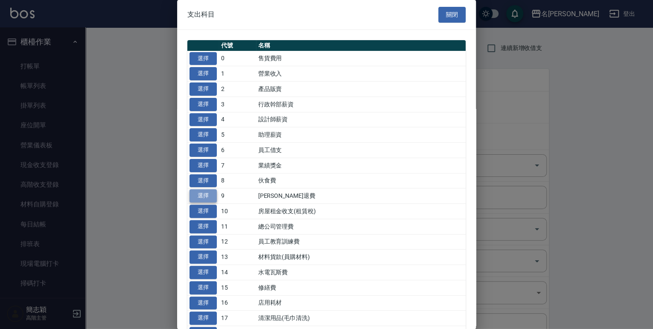
click at [206, 191] on button "選擇" at bounding box center [202, 195] width 27 height 13
type input "9 勞健保勞退費"
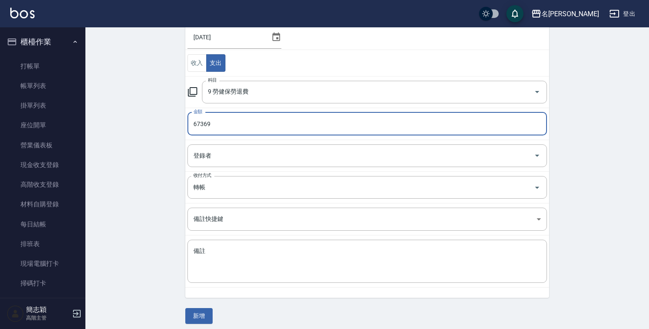
scroll to position [77, 0]
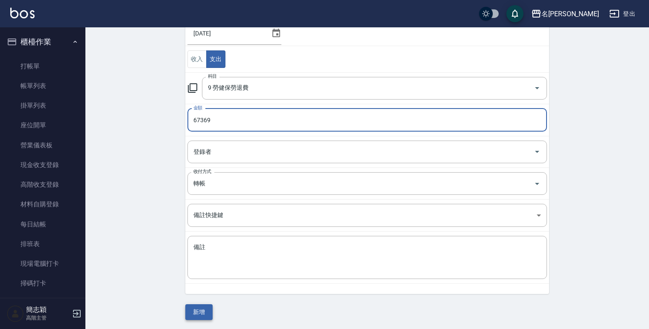
type input "67369"
click at [189, 314] on button "新增" at bounding box center [198, 312] width 27 height 16
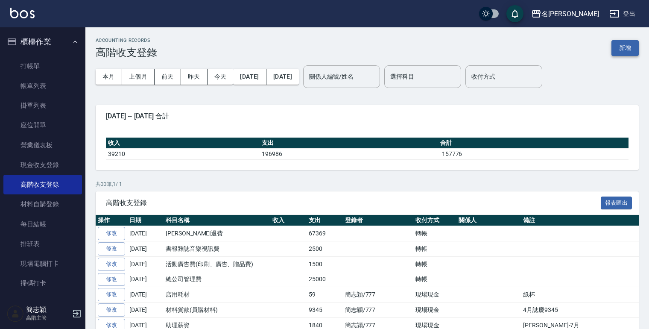
click at [615, 44] on button "新增" at bounding box center [624, 48] width 27 height 16
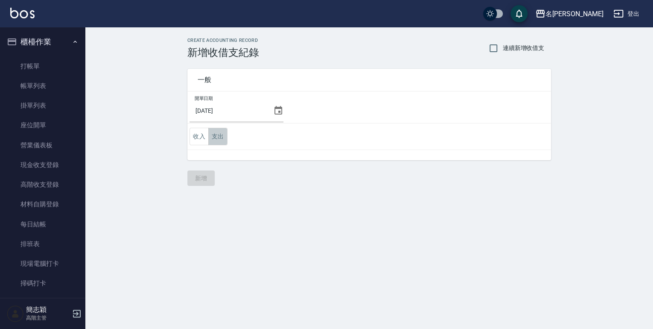
click at [215, 136] on button "支出" at bounding box center [217, 136] width 19 height 17
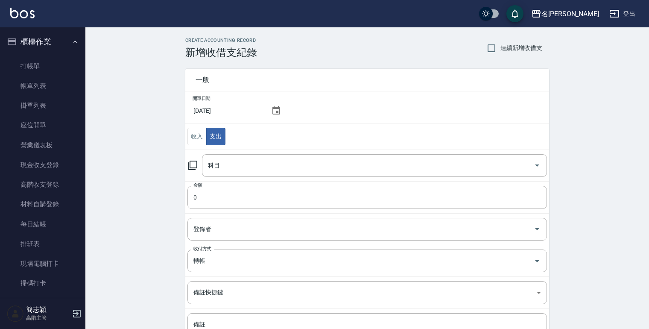
click at [191, 162] on icon at bounding box center [192, 165] width 10 height 10
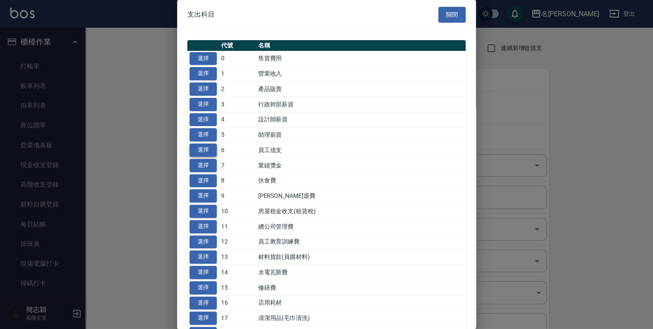
click at [198, 148] on button "選擇" at bounding box center [202, 149] width 27 height 13
type input "6 員工借支"
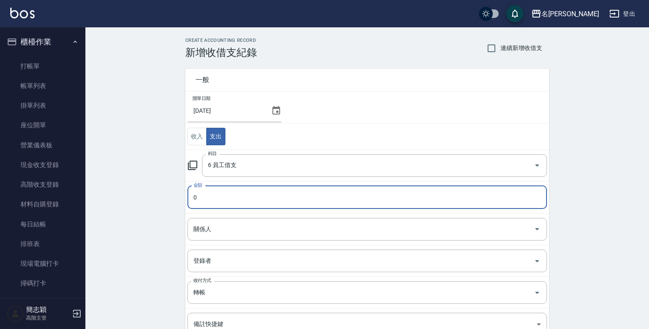
click at [192, 195] on input "0" at bounding box center [366, 197] width 359 height 23
type input "1555"
click at [217, 234] on input "關係人" at bounding box center [360, 229] width 339 height 15
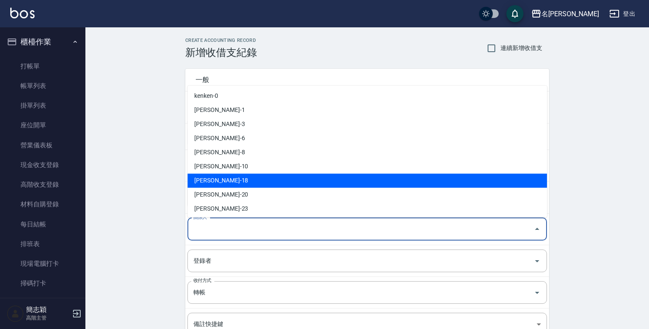
click at [201, 180] on li "[PERSON_NAME]-18" at bounding box center [366, 180] width 359 height 14
type input "[PERSON_NAME]-18"
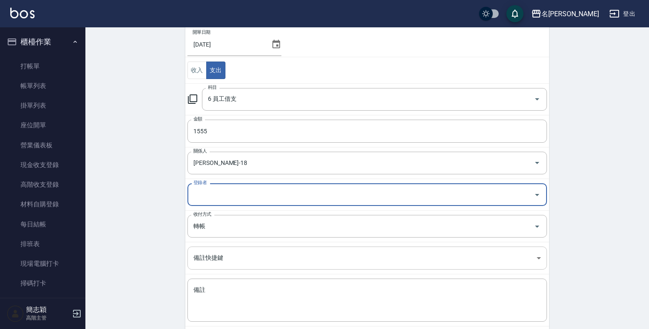
scroll to position [68, 0]
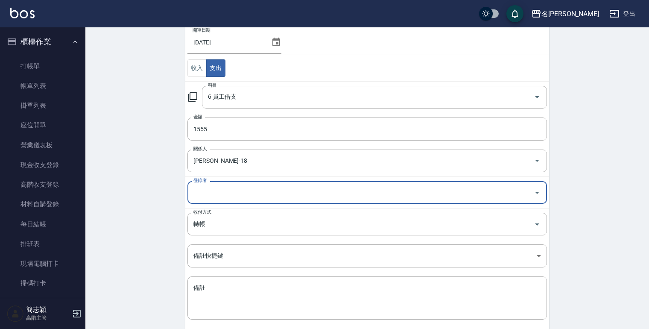
click at [204, 195] on input "登錄者" at bounding box center [360, 192] width 339 height 15
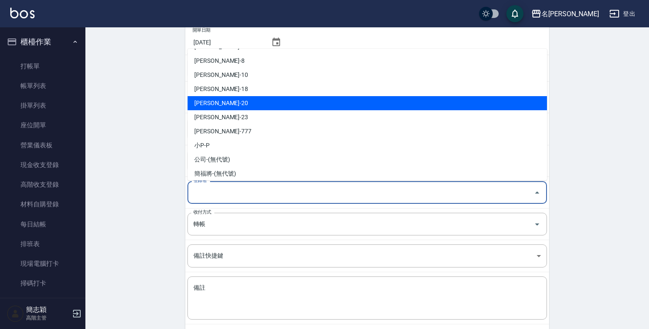
scroll to position [58, 0]
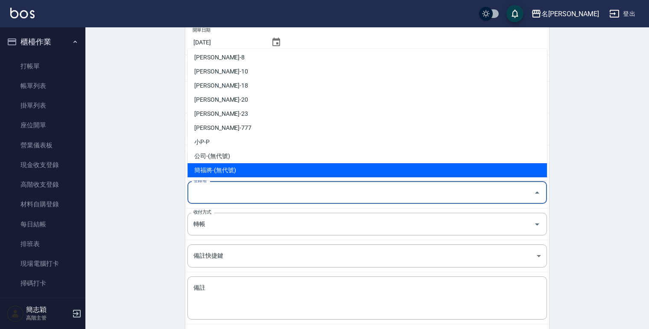
click at [219, 169] on li "簡福將-(無代號)" at bounding box center [366, 170] width 359 height 14
type input "簡福將-(無代號)"
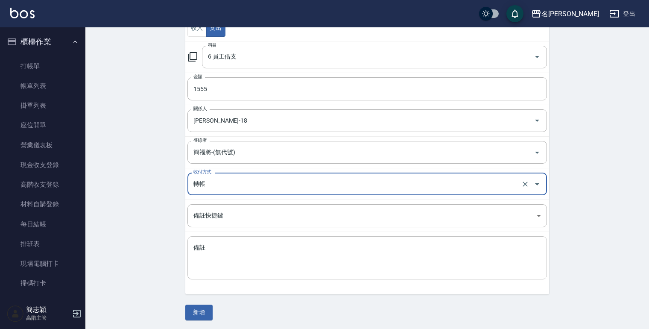
scroll to position [109, 0]
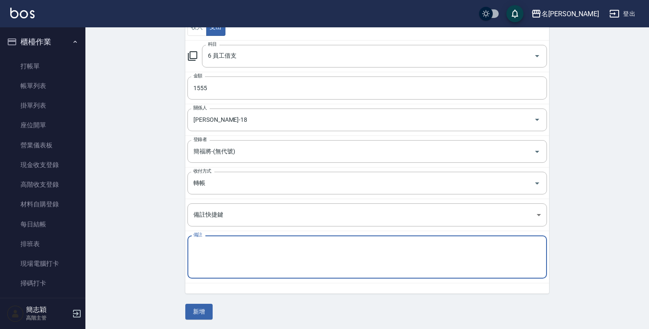
click at [201, 263] on textarea "備註" at bounding box center [366, 256] width 347 height 29
type textarea "用具"
click at [193, 309] on button "新增" at bounding box center [198, 311] width 27 height 16
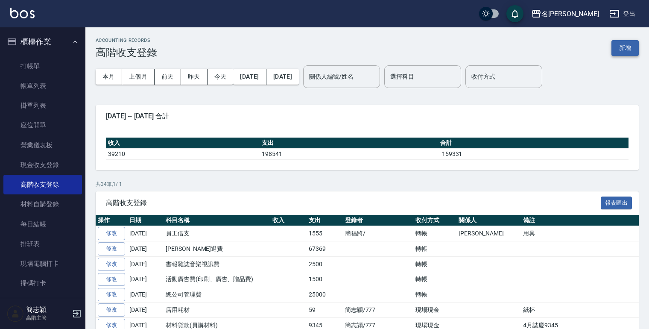
click at [617, 44] on button "新增" at bounding box center [624, 48] width 27 height 16
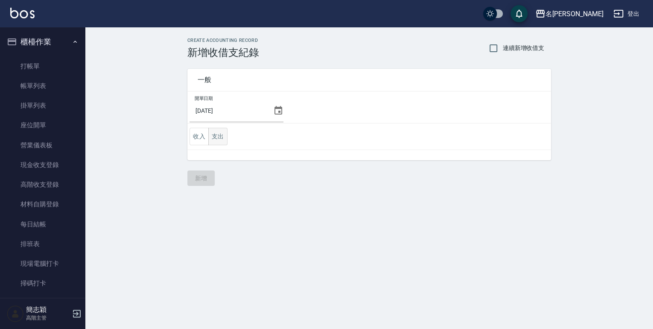
click at [221, 136] on button "支出" at bounding box center [217, 136] width 19 height 17
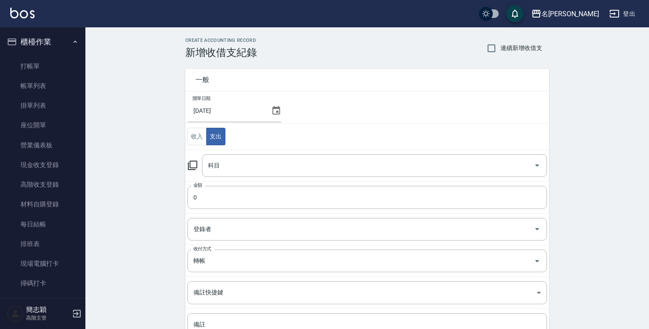
click at [192, 162] on icon at bounding box center [192, 165] width 10 height 10
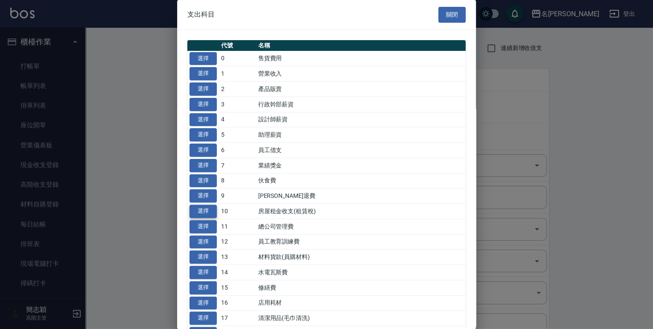
click at [197, 212] on button "選擇" at bounding box center [202, 210] width 27 height 13
type input "10 房屋租金收支(租賃稅)"
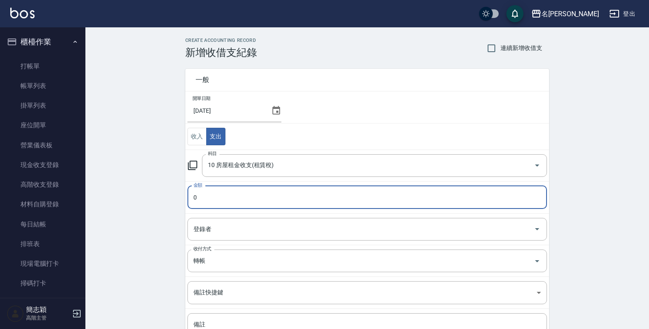
click at [194, 200] on input "0" at bounding box center [366, 197] width 359 height 23
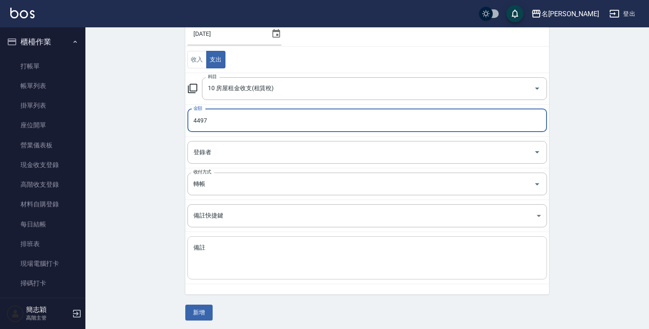
scroll to position [77, 0]
type input "4497"
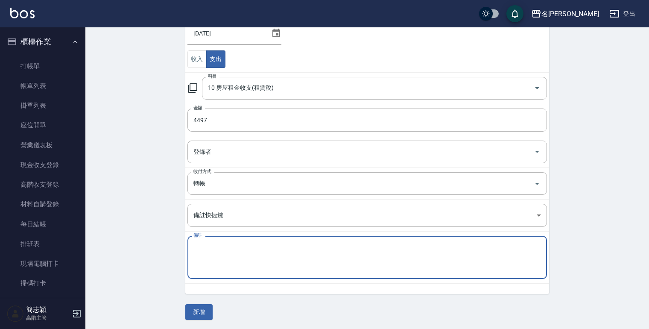
click at [215, 260] on textarea "備註" at bounding box center [366, 257] width 347 height 29
type textarea "租賃稅"
click at [199, 311] on button "新增" at bounding box center [198, 312] width 27 height 16
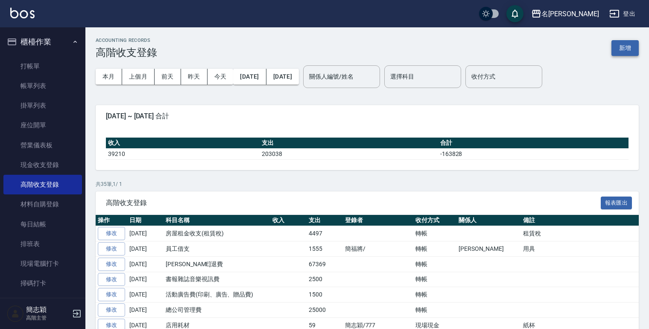
click at [619, 45] on button "新增" at bounding box center [624, 48] width 27 height 16
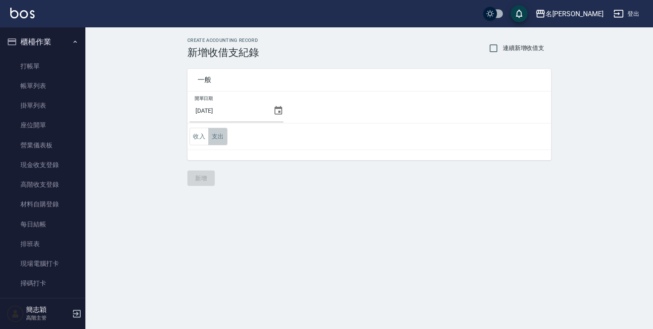
click at [217, 134] on button "支出" at bounding box center [217, 136] width 19 height 17
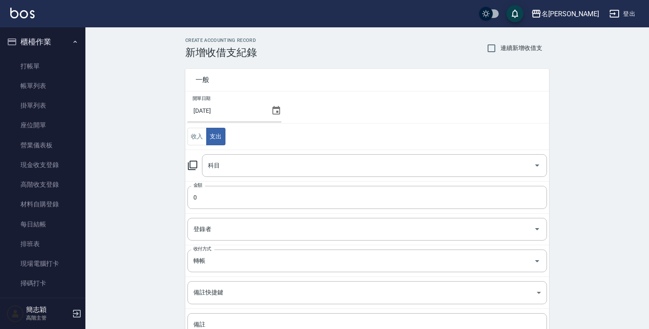
click at [193, 165] on icon at bounding box center [192, 165] width 10 height 10
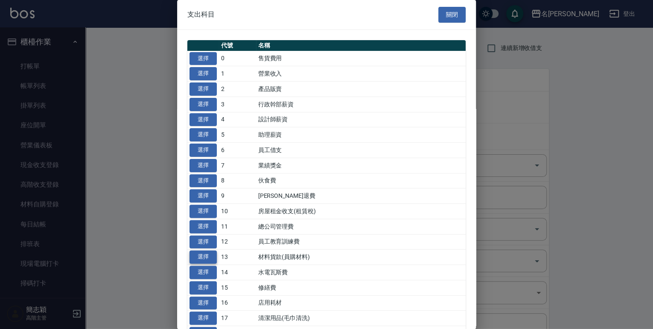
click at [195, 254] on button "選擇" at bounding box center [202, 256] width 27 height 13
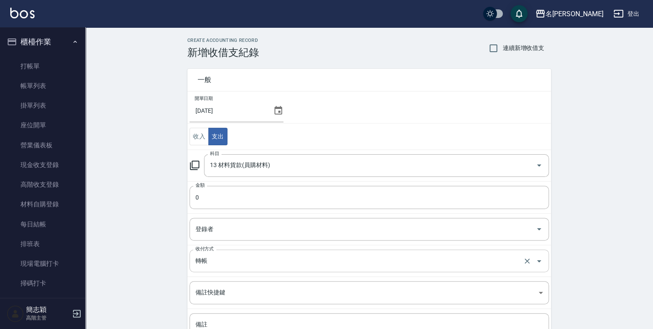
type input "13 材料貨款(員購材料)"
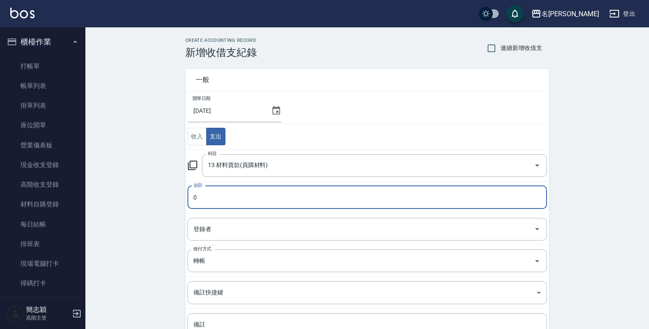
click at [193, 198] on input "0" at bounding box center [366, 197] width 359 height 23
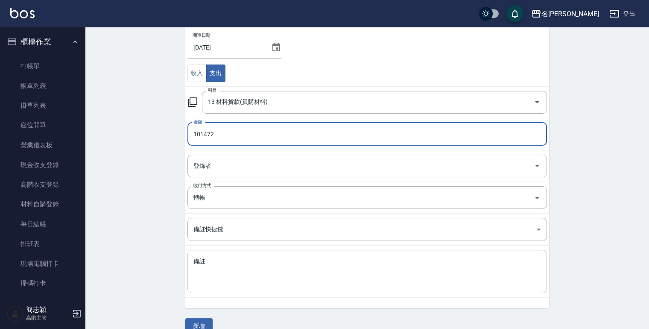
scroll to position [77, 0]
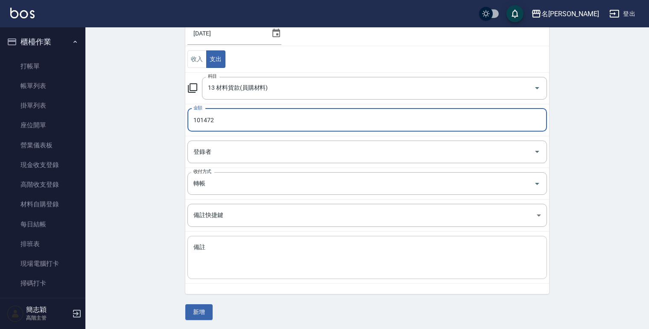
type input "101472"
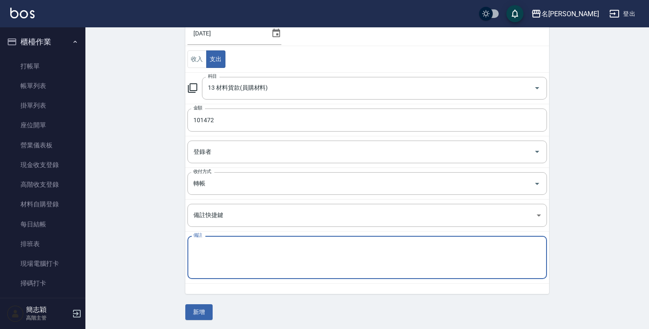
click at [203, 263] on textarea "備註" at bounding box center [366, 257] width 347 height 29
type textarea "管理處8月份貨款"
click at [200, 306] on button "新增" at bounding box center [198, 312] width 27 height 16
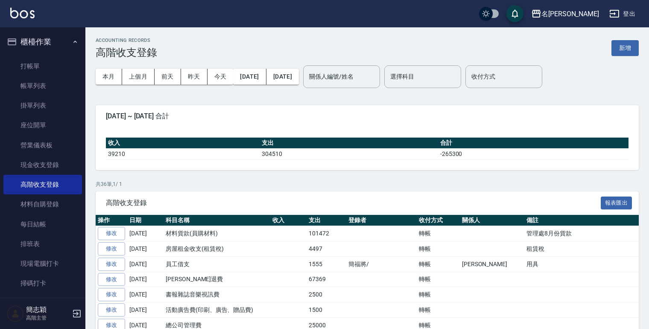
click at [628, 14] on button "登出" at bounding box center [622, 14] width 33 height 16
